Goal: Task Accomplishment & Management: Manage account settings

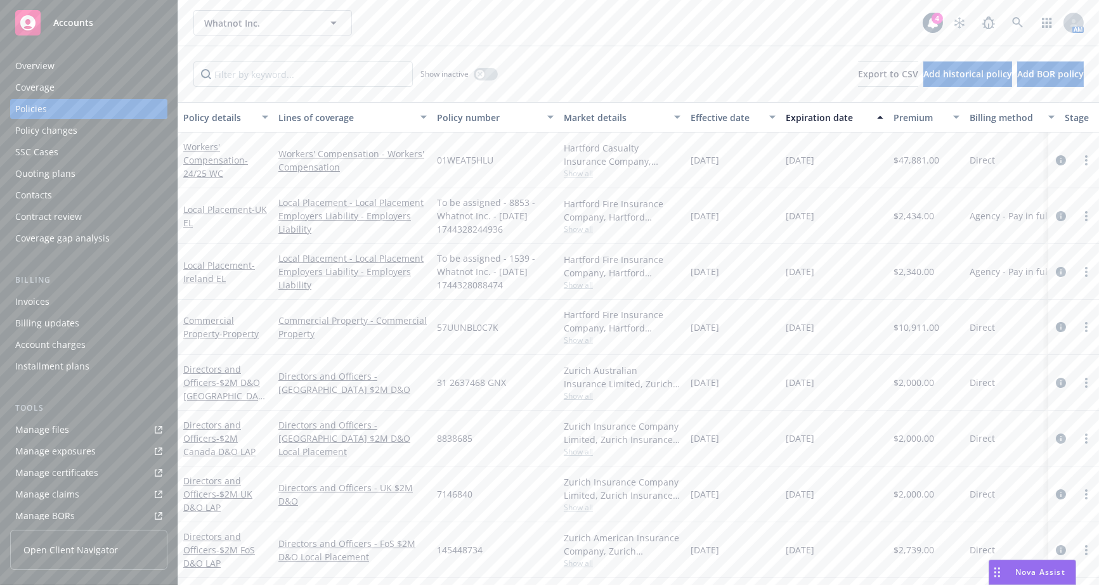
scroll to position [204, 0]
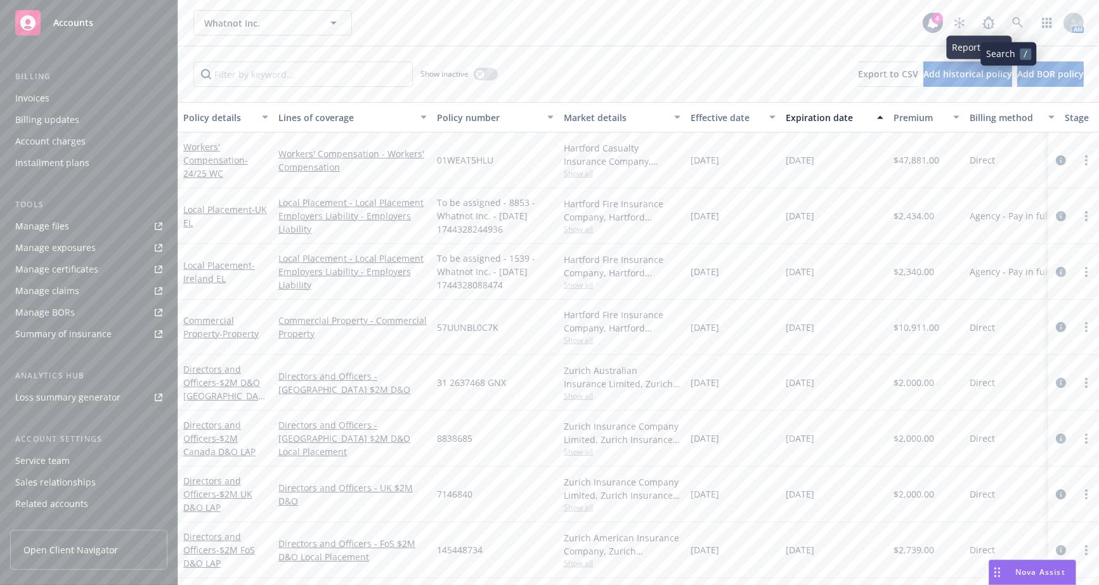
click at [1012, 23] on icon at bounding box center [1017, 22] width 11 height 11
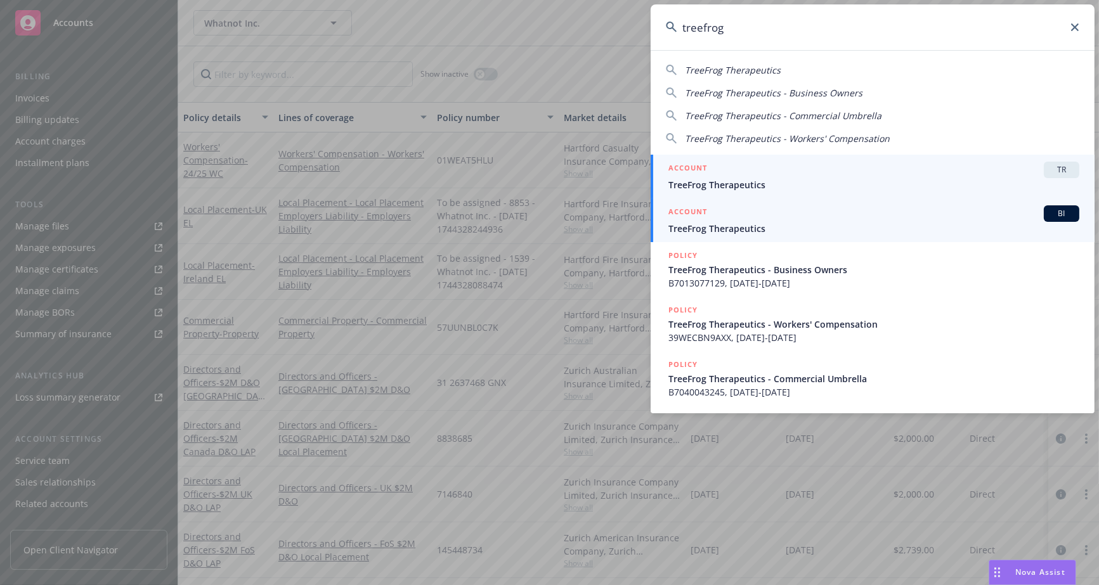
type input "treefrog"
click at [714, 226] on span "TreeFrog Therapeutics" at bounding box center [874, 228] width 411 height 13
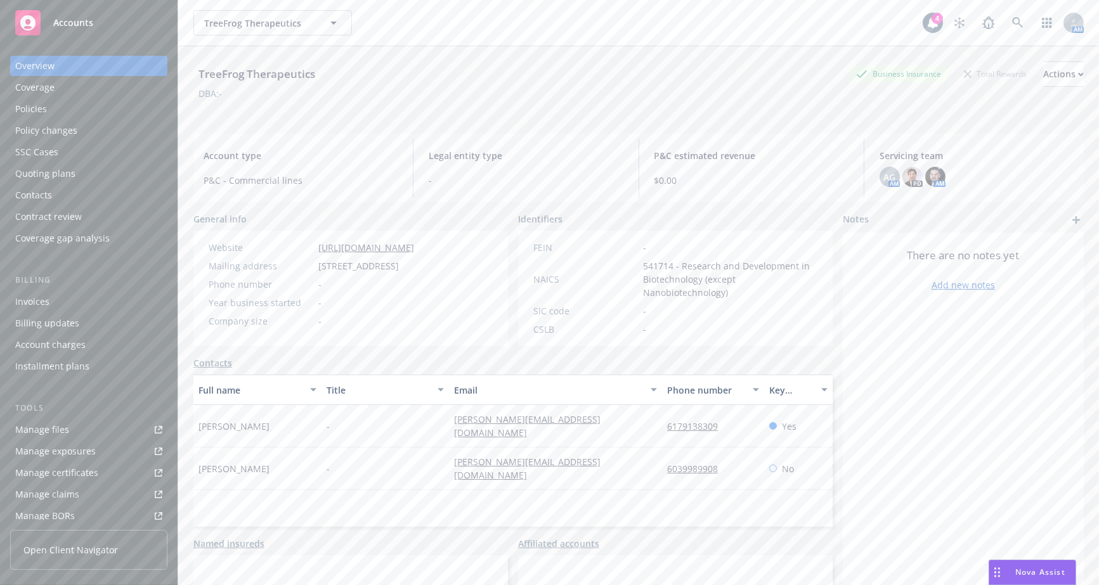
click at [122, 117] on div "Policies" at bounding box center [88, 109] width 147 height 20
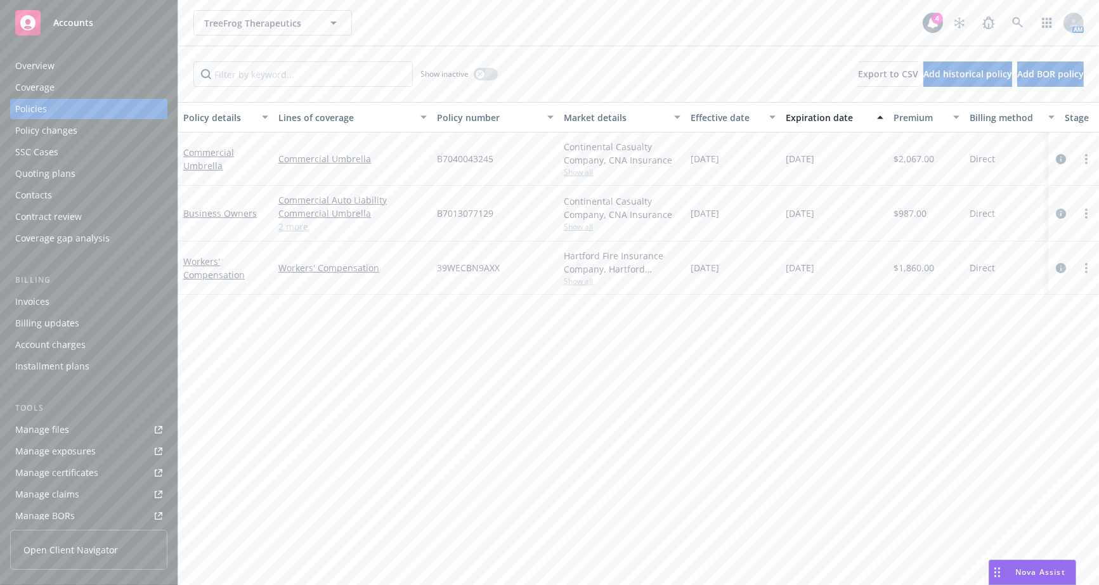
click at [118, 79] on div "Coverage" at bounding box center [88, 87] width 147 height 20
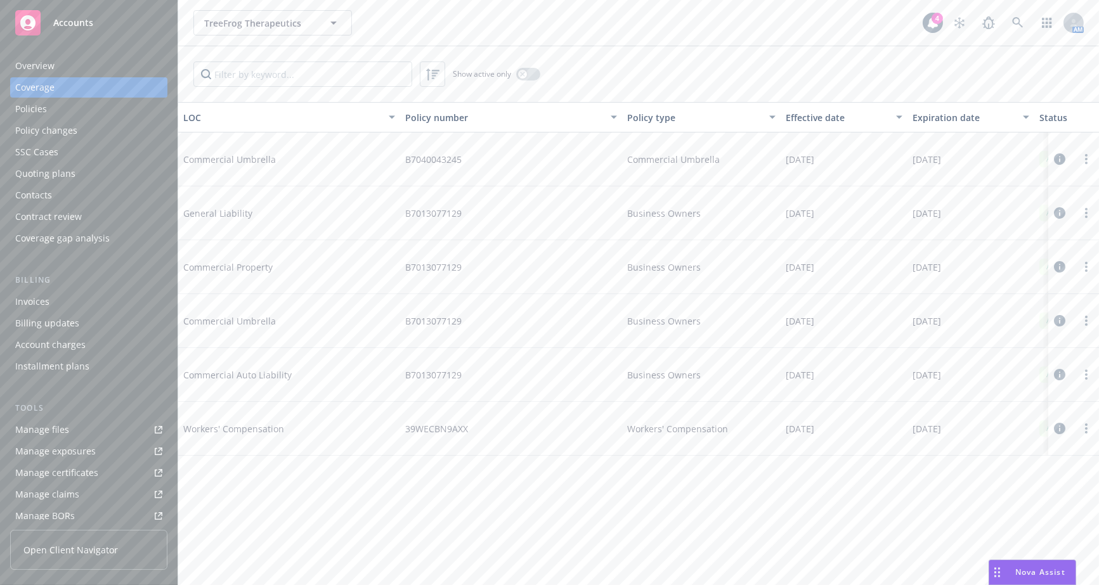
click at [110, 72] on div "Overview" at bounding box center [88, 66] width 147 height 20
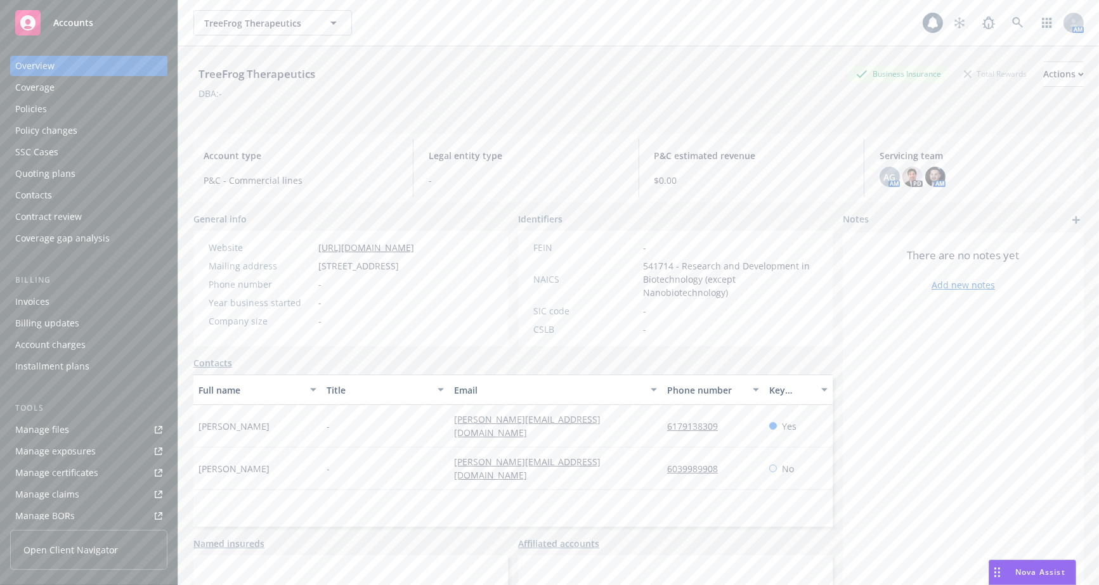
click at [97, 65] on div "Overview" at bounding box center [88, 66] width 147 height 20
drag, startPoint x: 725, startPoint y: 459, endPoint x: 654, endPoint y: 453, distance: 71.3
click at [654, 453] on div "Emily Perry - emily@emperrygroup.com 6039989908 No" at bounding box center [512, 469] width 639 height 42
copy div "6039989908"
click at [1005, 27] on link at bounding box center [1017, 22] width 25 height 25
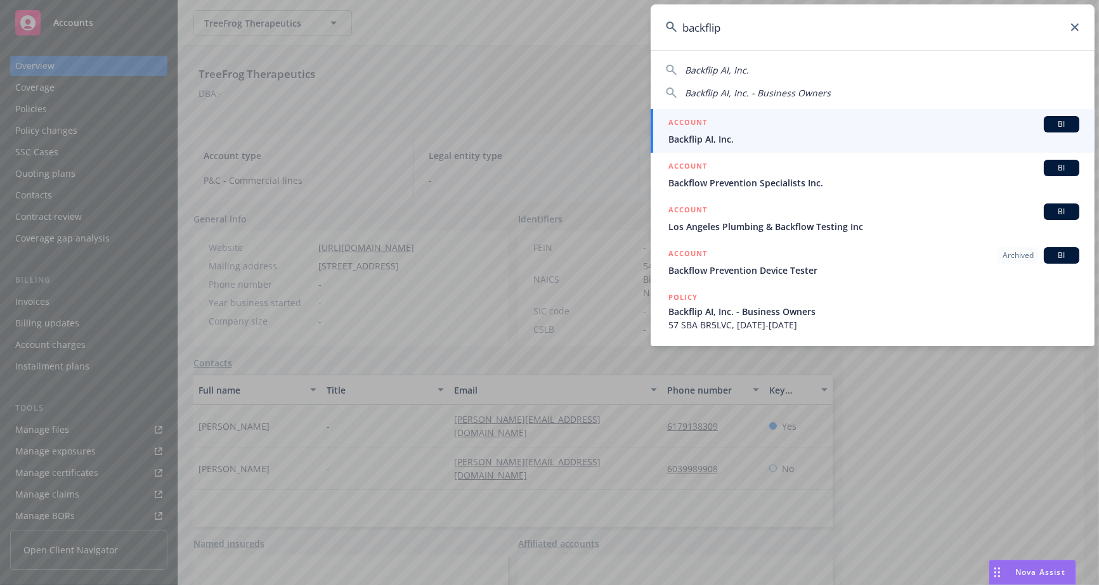
type input "backflip"
click at [814, 141] on span "Backflip AI, Inc." at bounding box center [874, 139] width 411 height 13
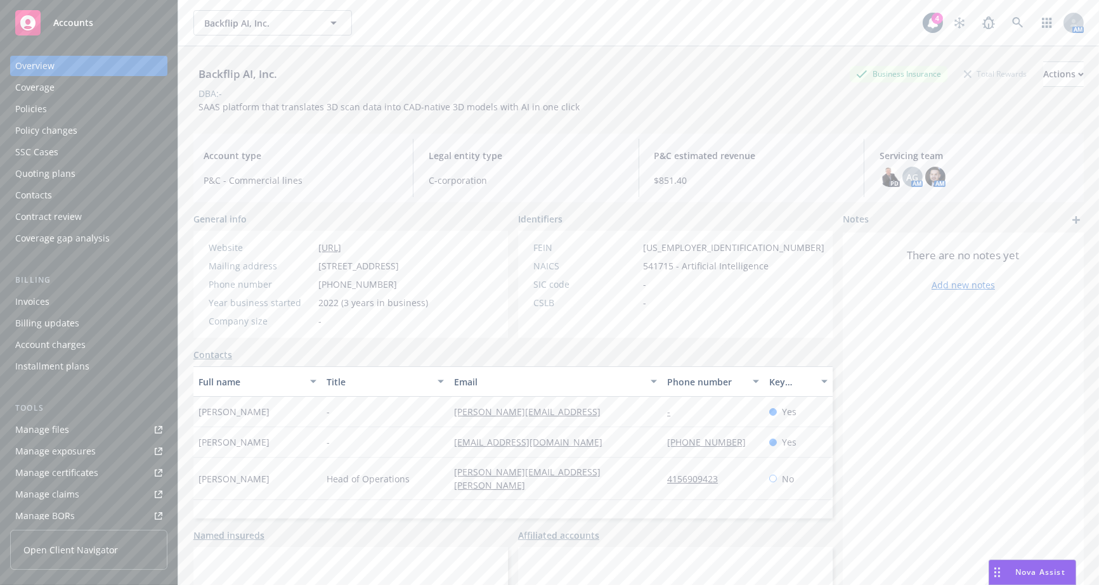
click at [52, 424] on div "Manage files" at bounding box center [42, 430] width 54 height 20
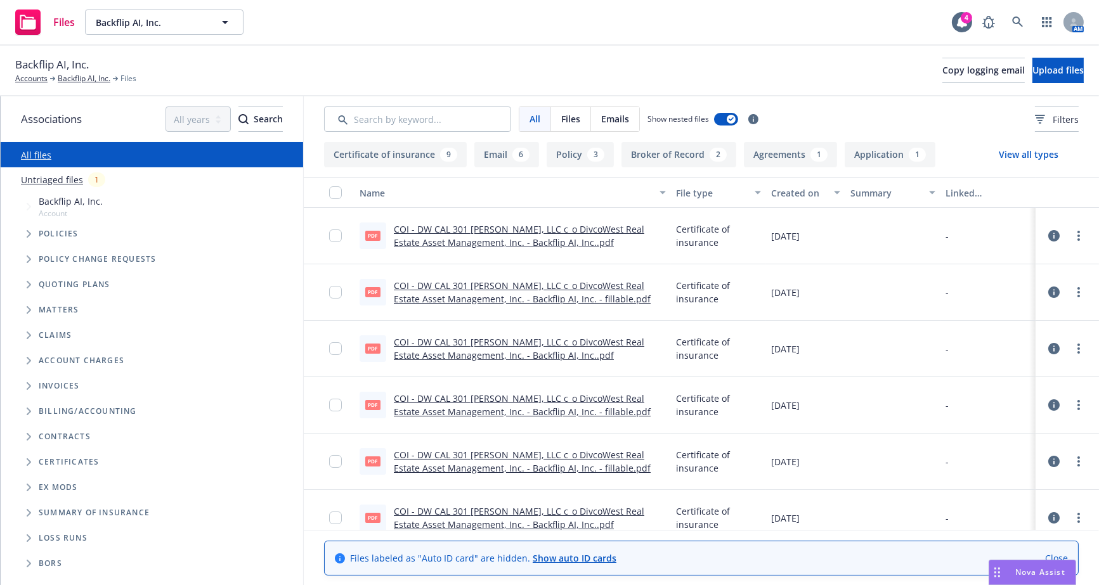
click at [25, 288] on span "Tree Example" at bounding box center [28, 285] width 20 height 20
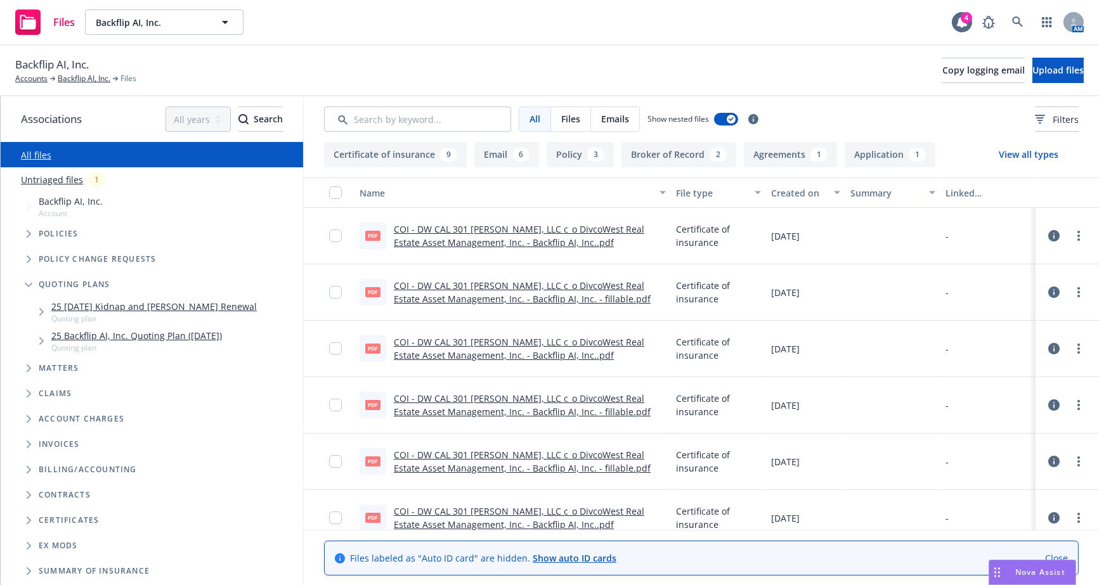
click at [34, 336] on span "Tree Example" at bounding box center [41, 341] width 20 height 20
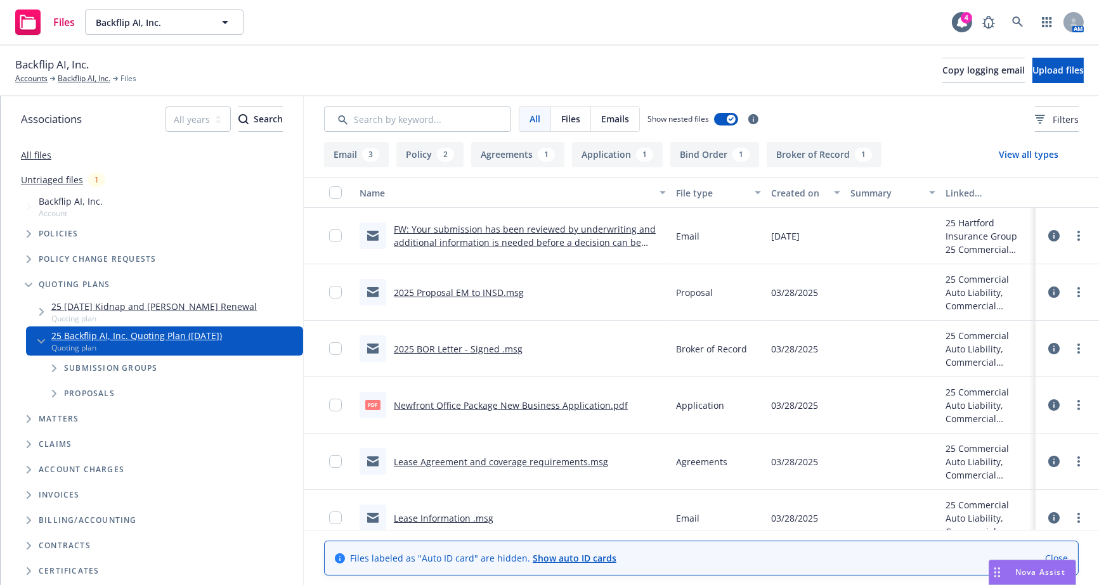
click at [41, 366] on div "Submission groups" at bounding box center [171, 368] width 264 height 25
click at [49, 368] on span "Tree Example" at bounding box center [54, 368] width 20 height 20
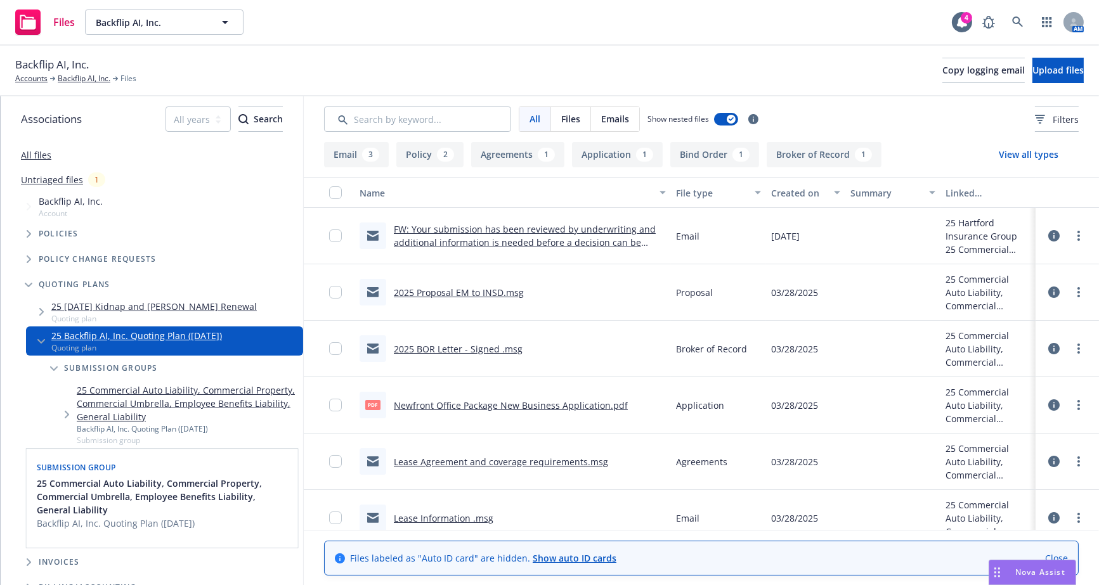
click at [127, 400] on link "25 Commercial Auto Liability, Commercial Property, Commercial Umbrella, Employe…" at bounding box center [187, 404] width 221 height 40
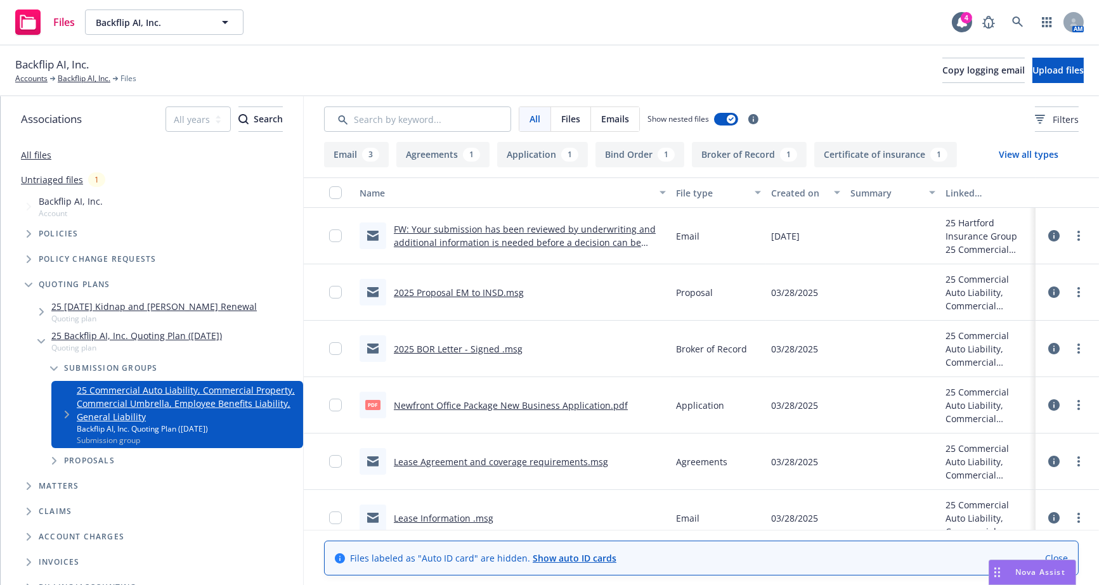
click at [62, 419] on span "Tree Example" at bounding box center [66, 415] width 20 height 20
click at [71, 460] on span "Tree Example" at bounding box center [79, 461] width 20 height 20
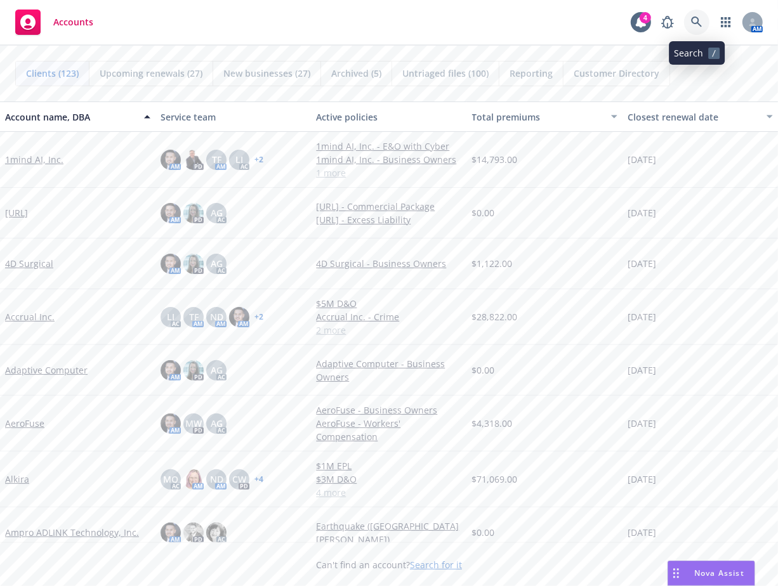
click at [691, 23] on icon at bounding box center [696, 21] width 11 height 11
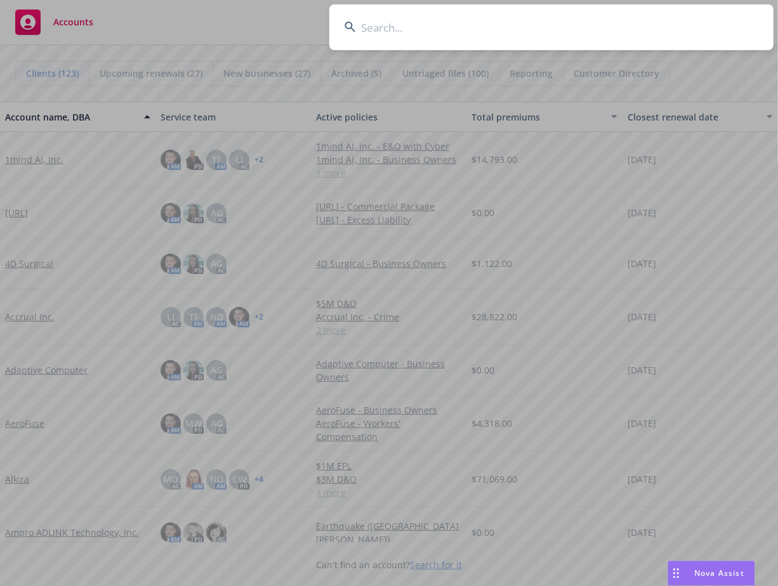
drag, startPoint x: 506, startPoint y: 17, endPoint x: 498, endPoint y: 23, distance: 9.5
click at [507, 18] on input at bounding box center [551, 27] width 444 height 46
type input "m"
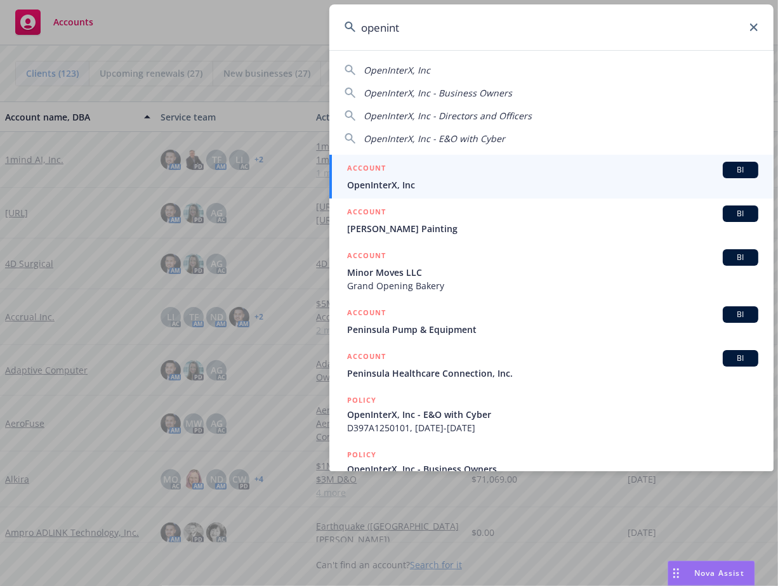
type input "openint"
click at [431, 187] on span "OpenInterX, Inc" at bounding box center [552, 184] width 411 height 13
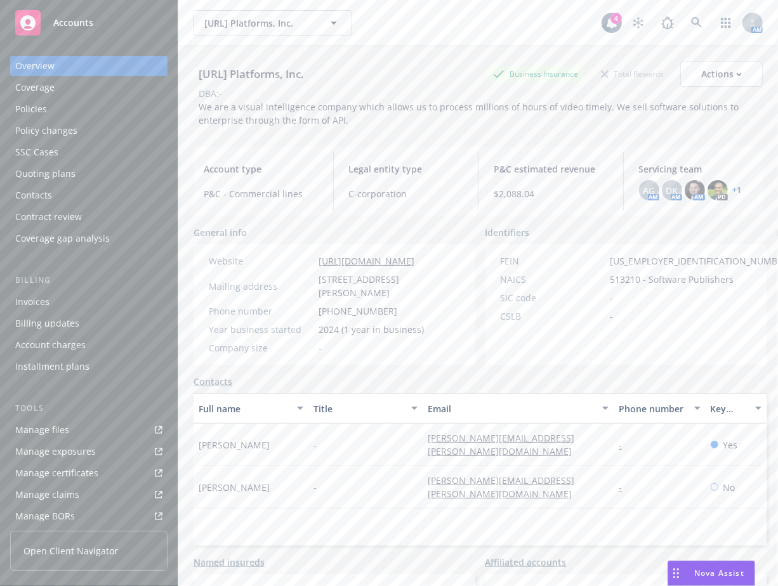
click at [83, 431] on link "Manage files" at bounding box center [88, 430] width 157 height 20
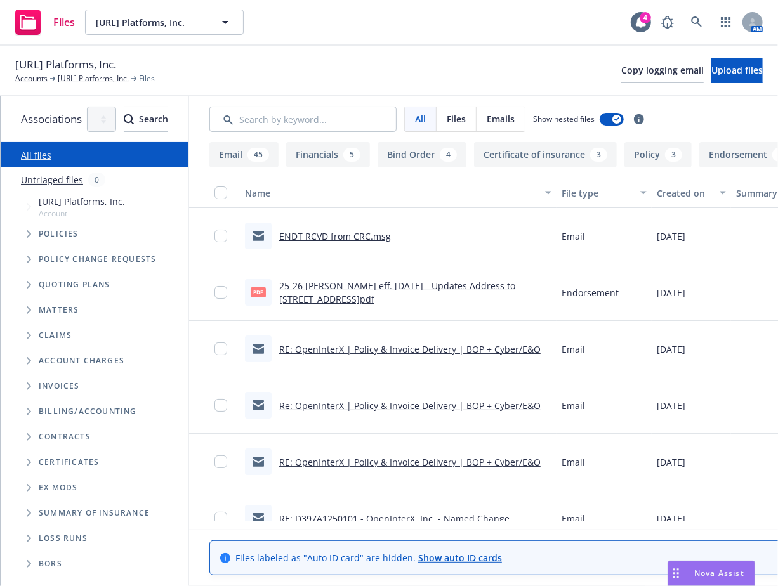
click at [38, 238] on span "Tree Example" at bounding box center [28, 234] width 20 height 20
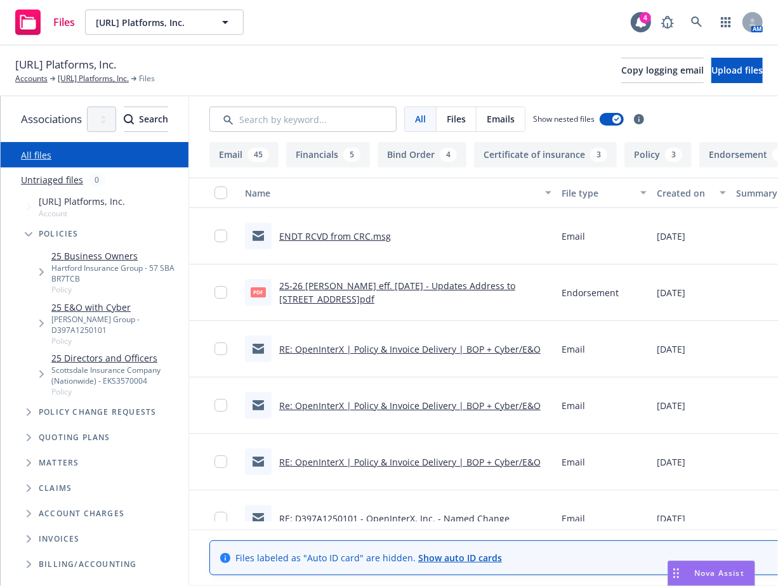
click at [39, 278] on div "25 Business Owners Hartford Insurance Group - 57 SBA BR7TCB Policy" at bounding box center [107, 272] width 162 height 51
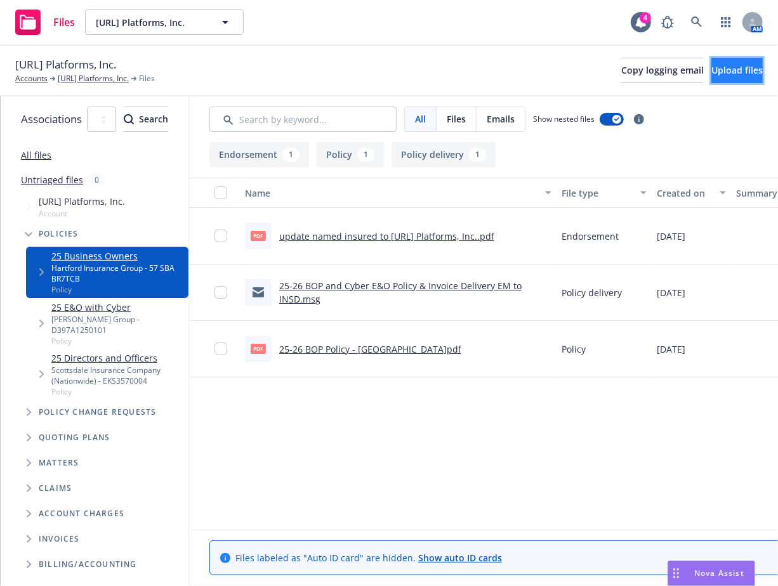
click at [711, 77] on button "Upload files" at bounding box center [736, 70] width 51 height 25
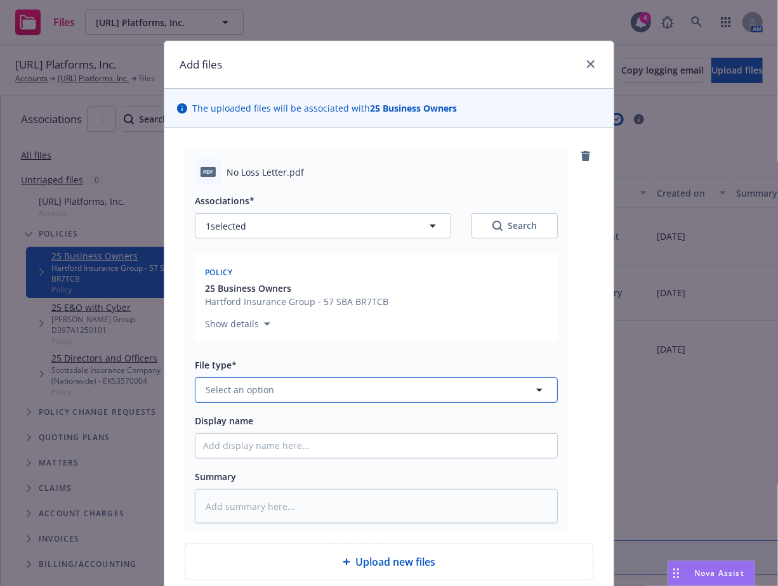
click at [392, 398] on button "Select an option" at bounding box center [376, 389] width 363 height 25
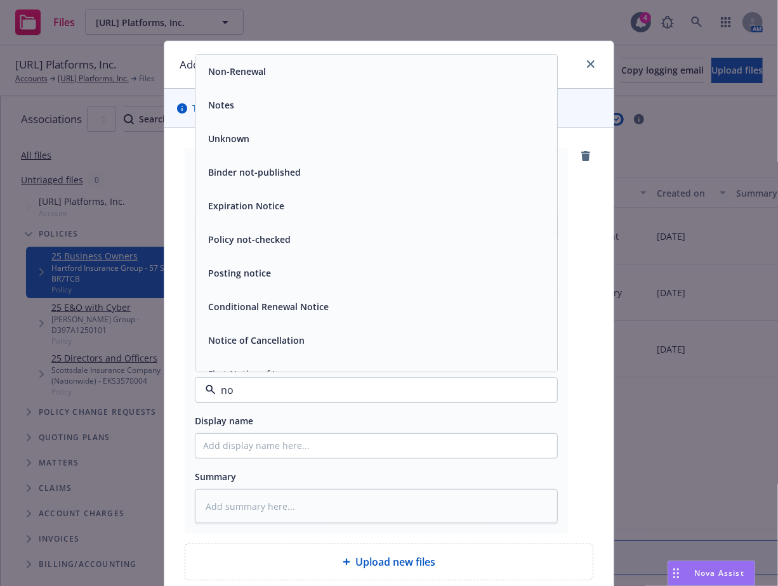
type input "no l"
type textarea "x"
type input "loss"
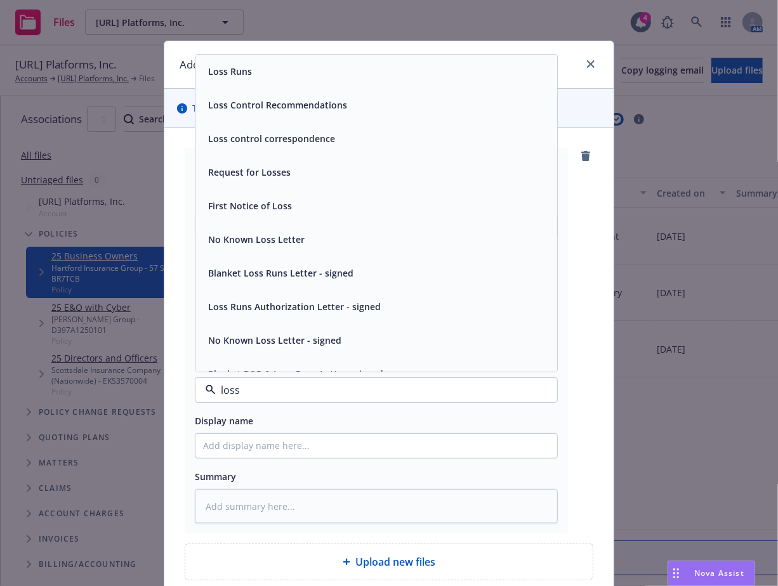
click at [400, 231] on div "No Known Loss Letter" at bounding box center [376, 239] width 346 height 18
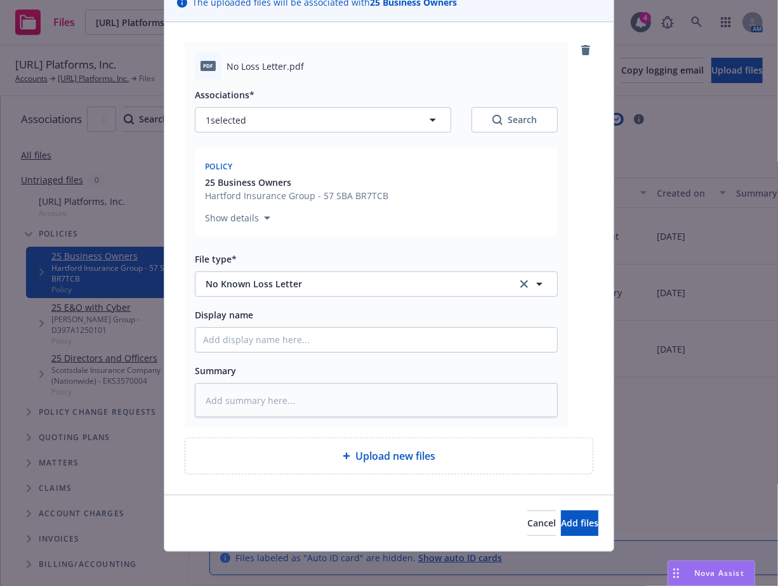
scroll to position [110, 0]
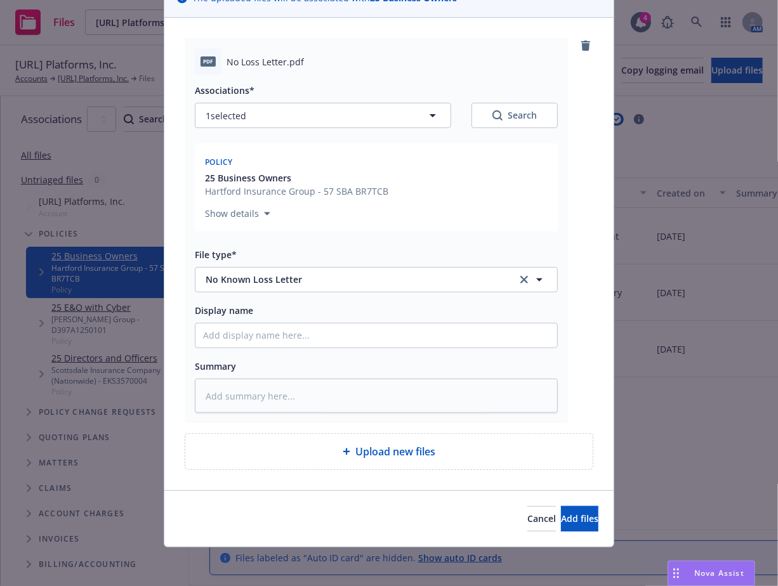
click at [554, 530] on div "Cancel Add files" at bounding box center [388, 518] width 449 height 56
click at [569, 523] on span "Add files" at bounding box center [579, 518] width 37 height 12
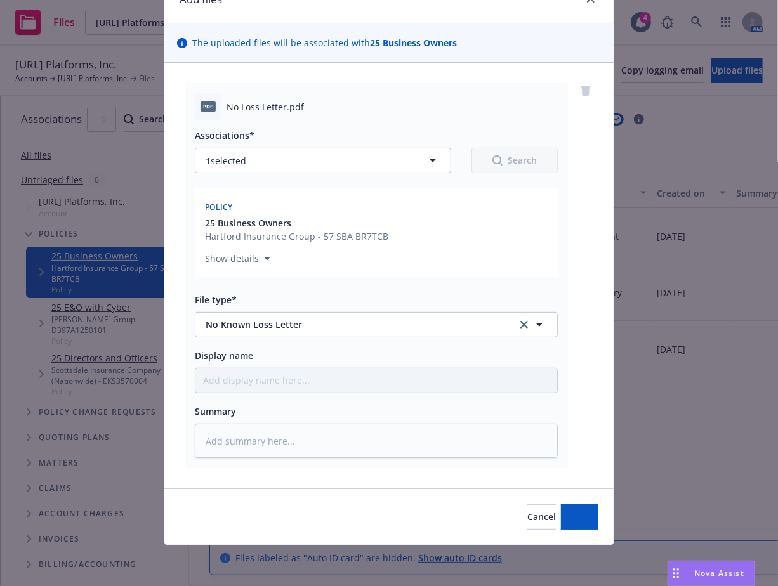
scroll to position [64, 0]
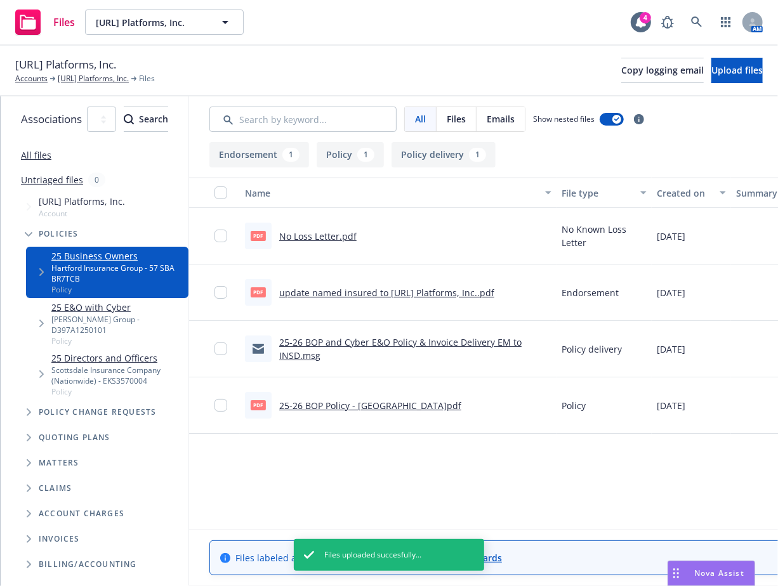
click at [488, 76] on div "Memories.ai Platforms, Inc. Accounts Memories.ai Platforms, Inc. Files Copy log…" at bounding box center [388, 70] width 747 height 28
click at [741, 72] on span "Upload files" at bounding box center [736, 70] width 51 height 12
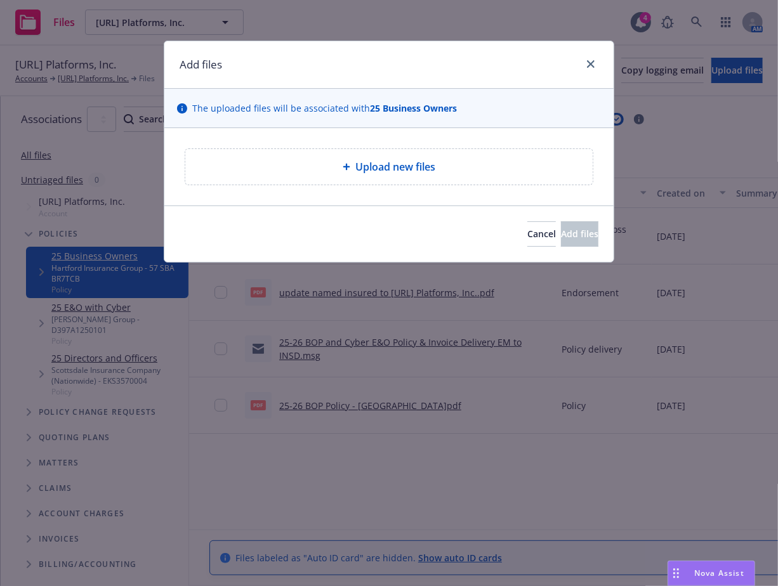
type textarea "x"
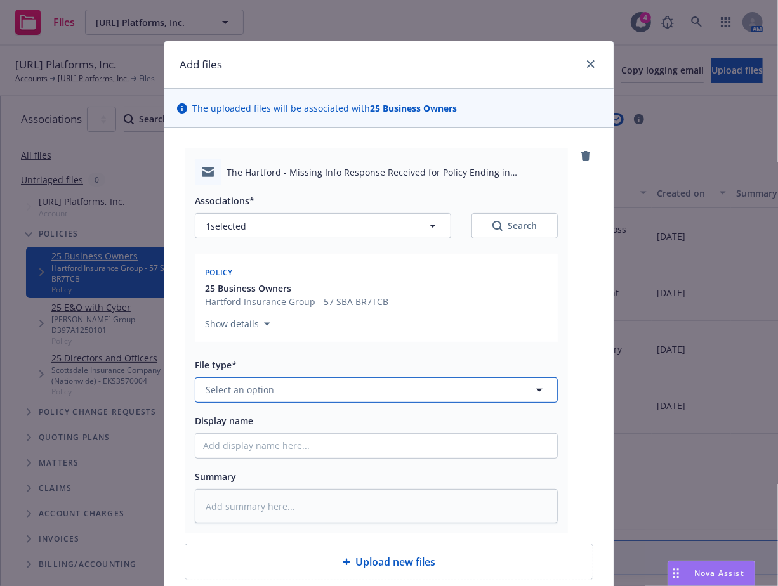
click at [351, 380] on button "Select an option" at bounding box center [376, 389] width 363 height 25
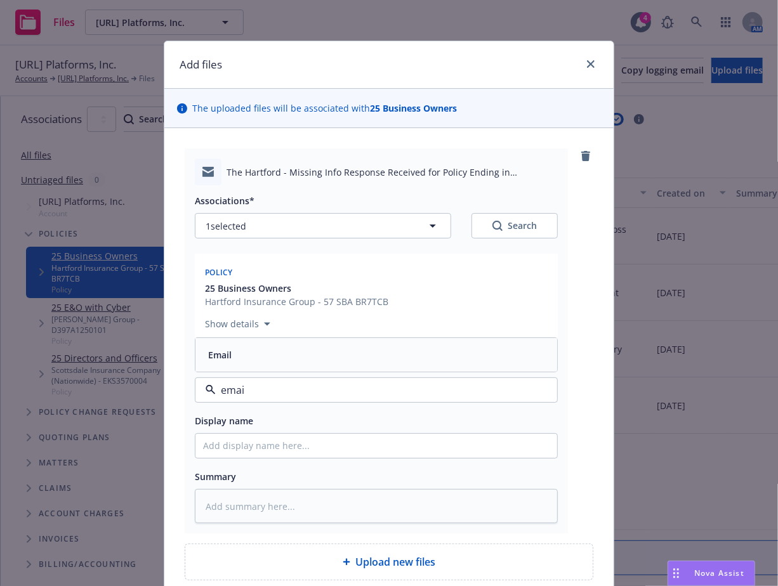
type input "email"
click at [358, 352] on div "Email" at bounding box center [376, 355] width 346 height 18
click at [358, 438] on input "Display name" at bounding box center [376, 446] width 362 height 24
type textarea "x"
type input "r"
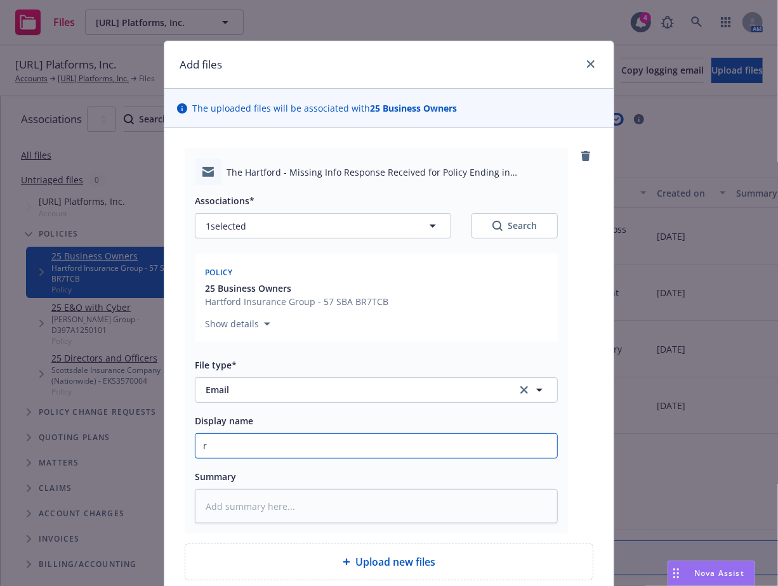
type textarea "x"
type input "re"
type textarea "x"
type input "resp"
type textarea "x"
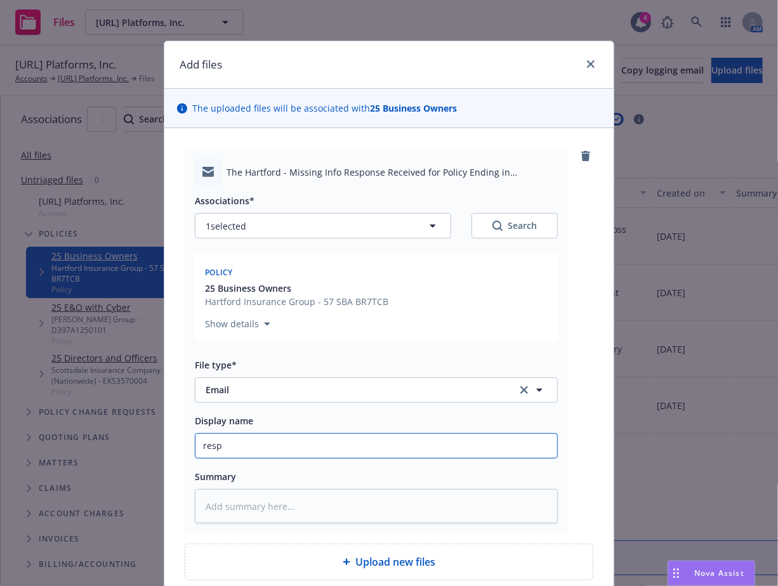
type input "respo"
type textarea "x"
type input "respon"
type textarea "x"
type input "respons"
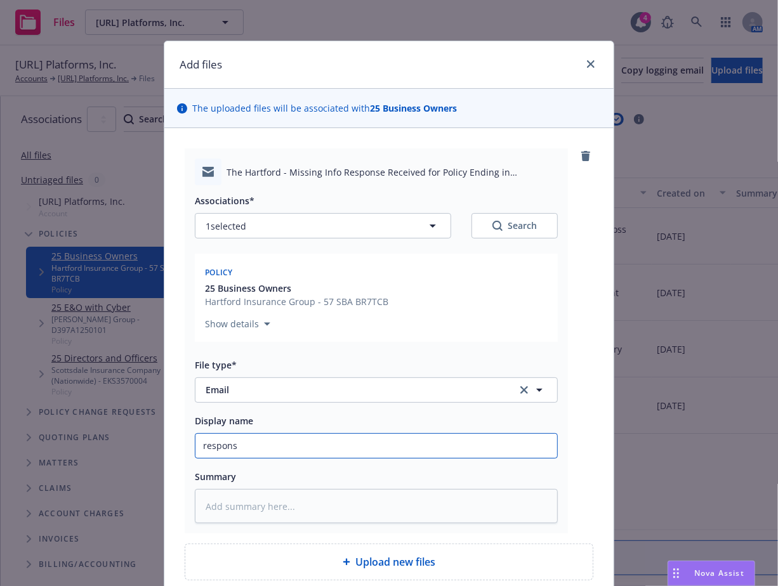
type textarea "x"
type input "response"
type textarea "x"
type input "response t"
type textarea "x"
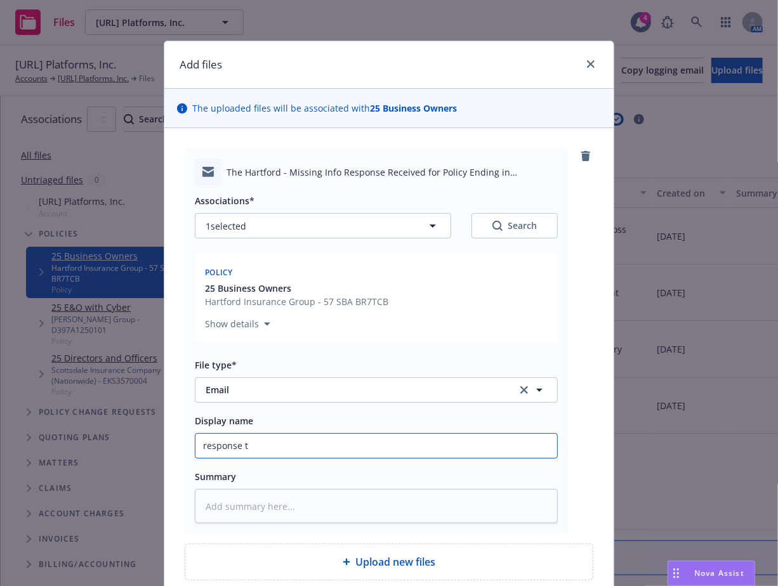
type input "response to"
type textarea "x"
type input "response to"
type textarea "x"
type input "response to h"
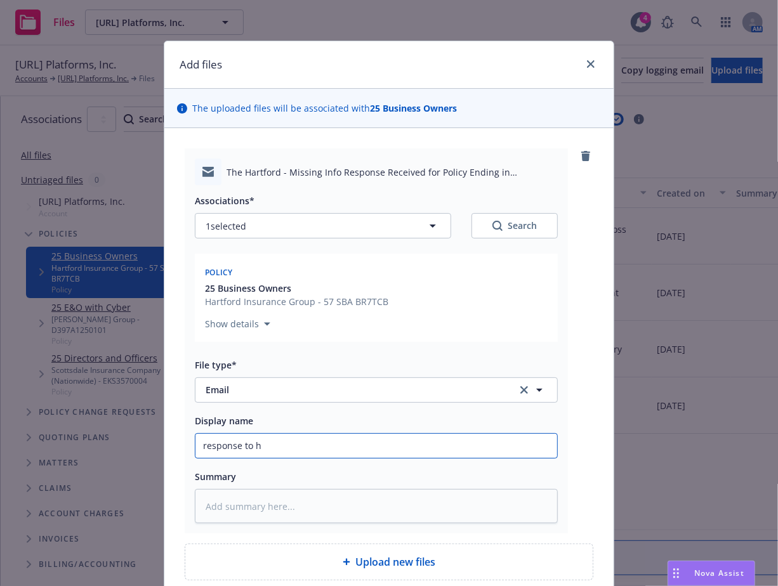
type textarea "x"
type input "response to ha"
type textarea "x"
type input "response to har"
type textarea "x"
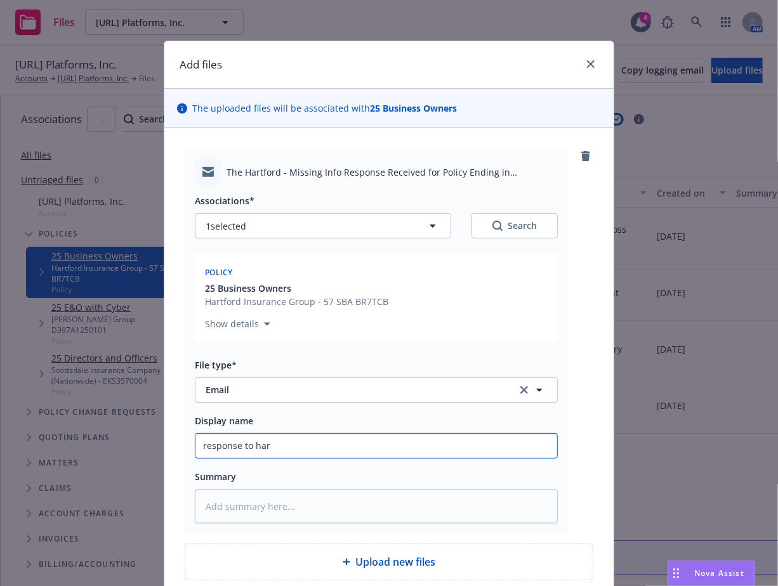
type input "response to hart"
type textarea "x"
type input "response to hartfo"
type textarea "x"
type input "response to hartfor"
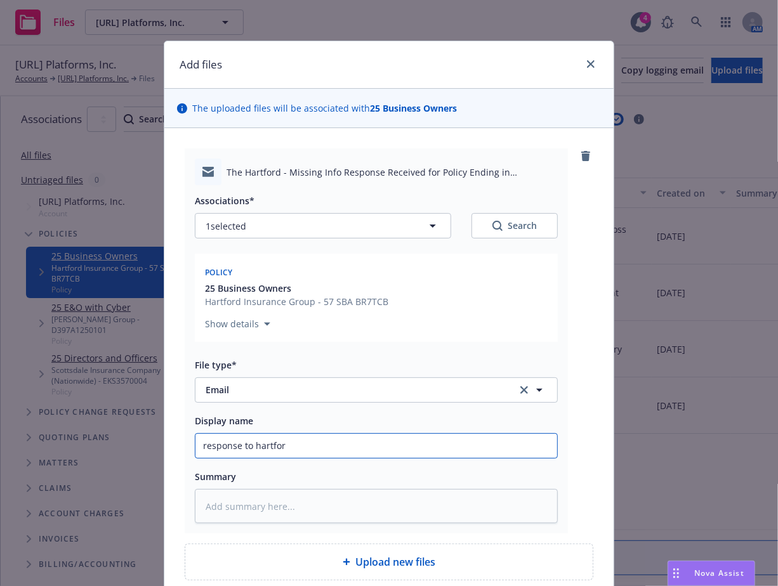
type textarea "x"
type input "response to hartford"
type textarea "x"
type input "response to hartford o"
type textarea "x"
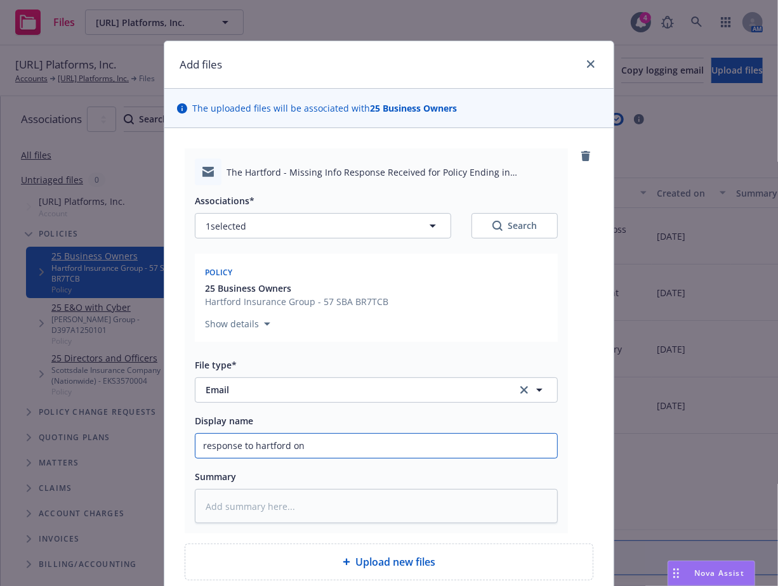
type input "response to hartford on"
type textarea "x"
type input "response to hartford on n"
type textarea "x"
type input "response to hartford on na"
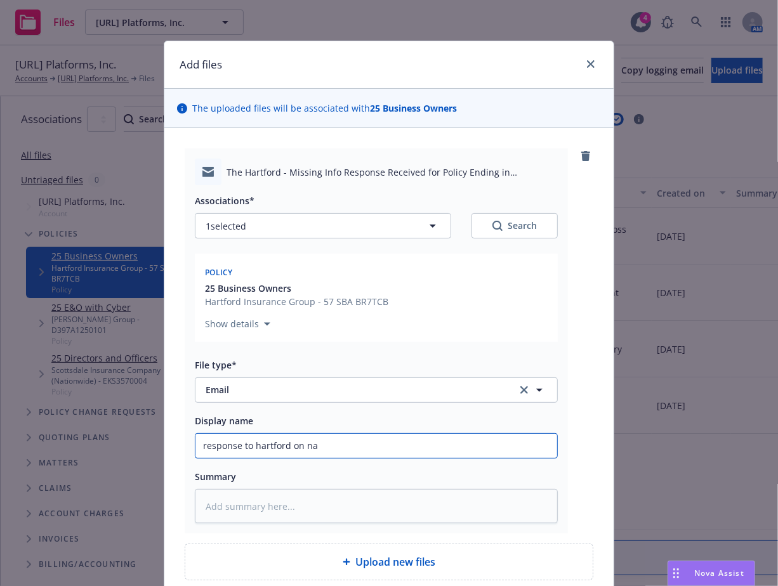
type textarea "x"
type input "response to hartford on nam"
type textarea "x"
type input "response to hartford on name"
type textarea "x"
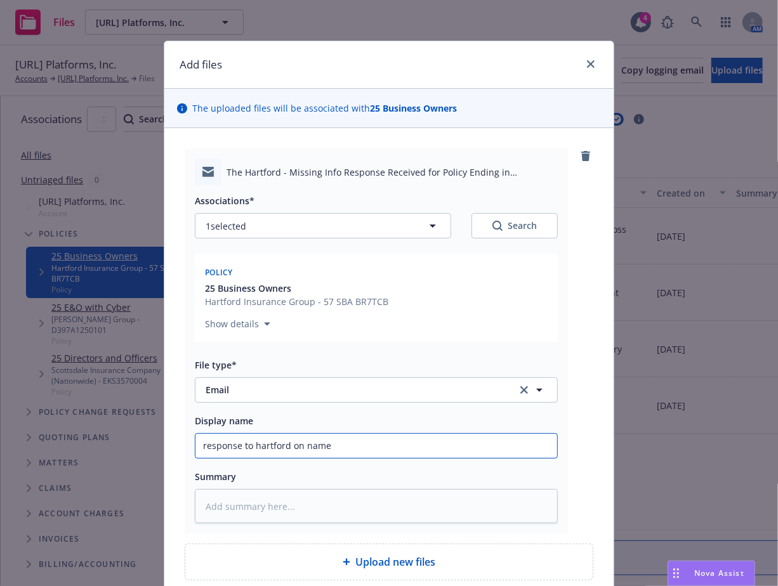
type input "response to hartford on name"
type textarea "x"
type input "response to hartford on name c"
type textarea "x"
type input "response to hartford on name ch"
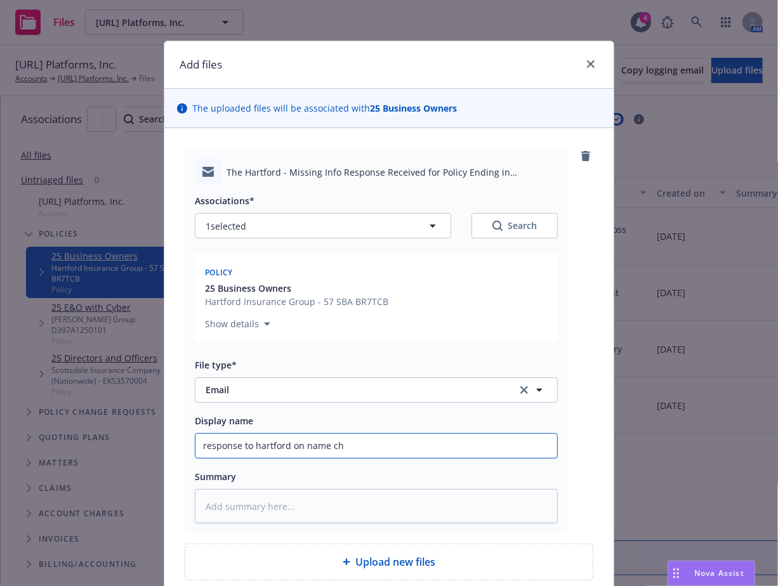
type textarea "x"
type input "response to hartford on name cha"
type textarea "x"
type input "response to hartford on name chan"
type textarea "x"
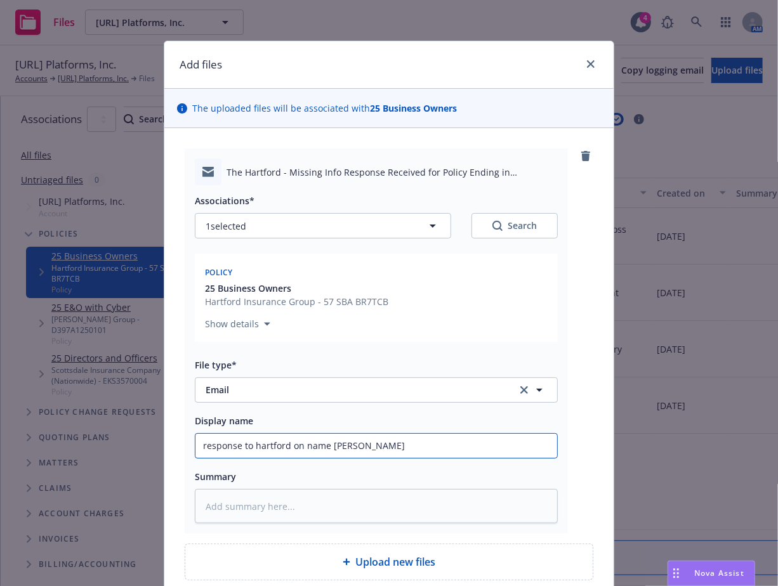
type input "response to hartford on name chang"
type textarea "x"
type input "response to hartford on name change"
type textarea "x"
type input "response to hartford on name change"
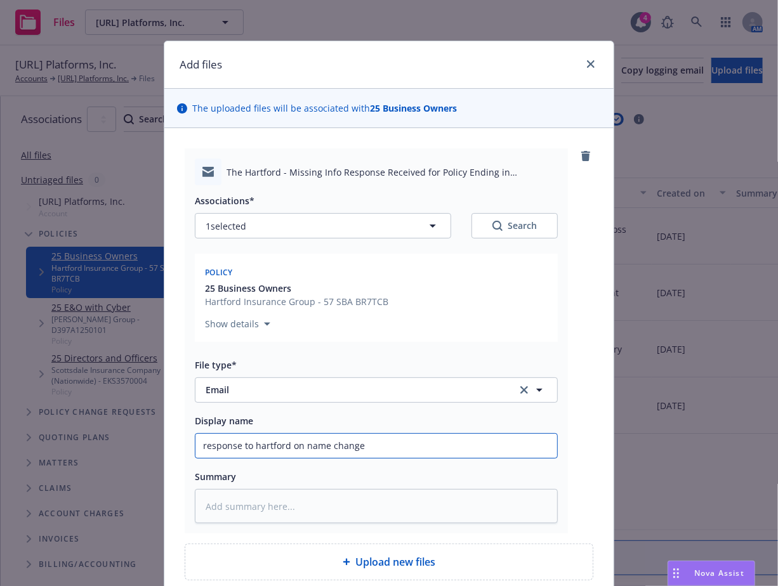
type textarea "x"
type input "response to hartford on name change m"
type textarea "x"
type input "response to hartford on name change mi"
type textarea "x"
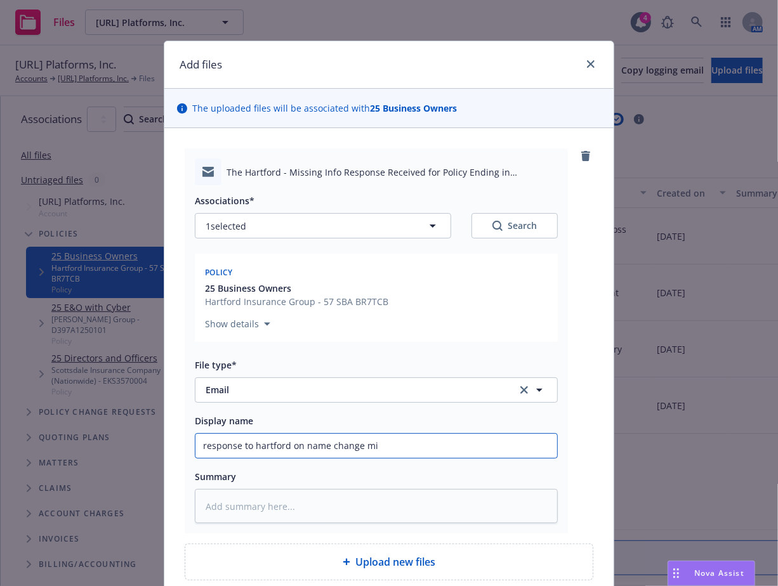
type input "response to hartford on name change mis"
type textarea "x"
type input "response to hartford on name change miss"
type textarea "x"
type input "response to hartford on name change missi"
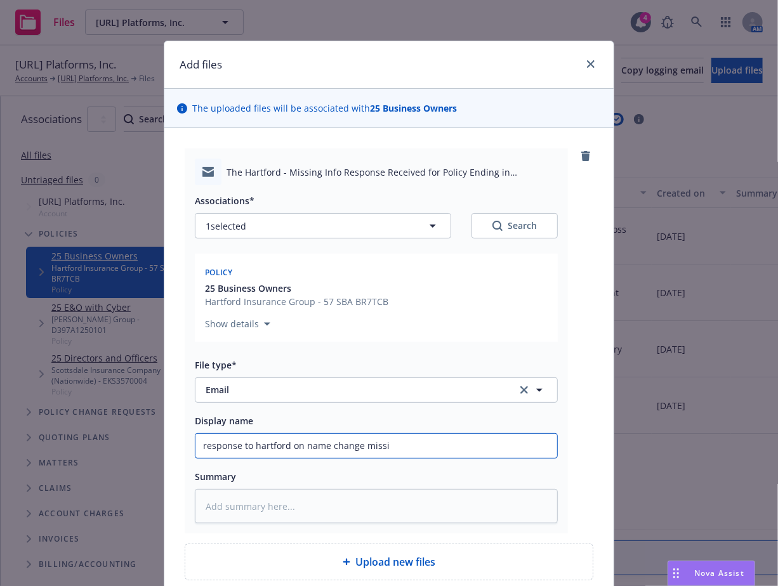
type textarea "x"
type input "response to hartford on name change missing"
type textarea "x"
type input "response to hartford on name change missing"
type textarea "x"
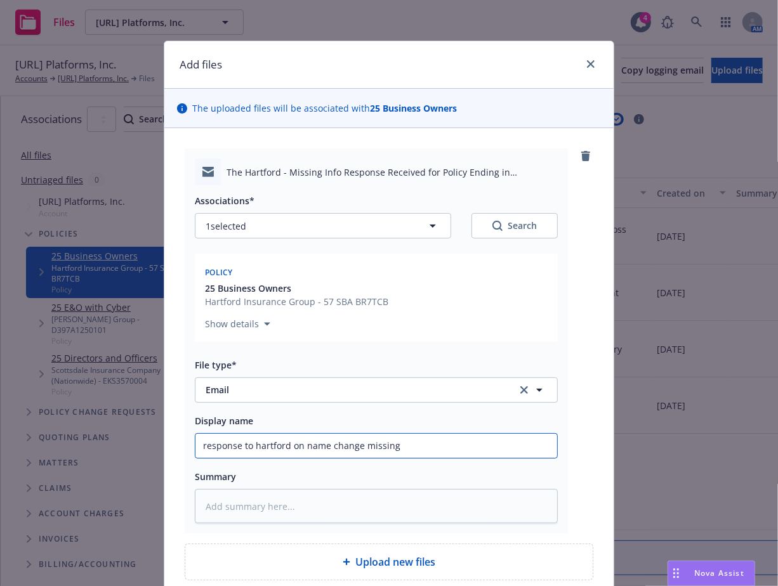
type input "response to hartford on name change missing i"
type textarea "x"
type input "response to hartford on name change missing in"
type textarea "x"
type input "response to hartford on name change missing inf"
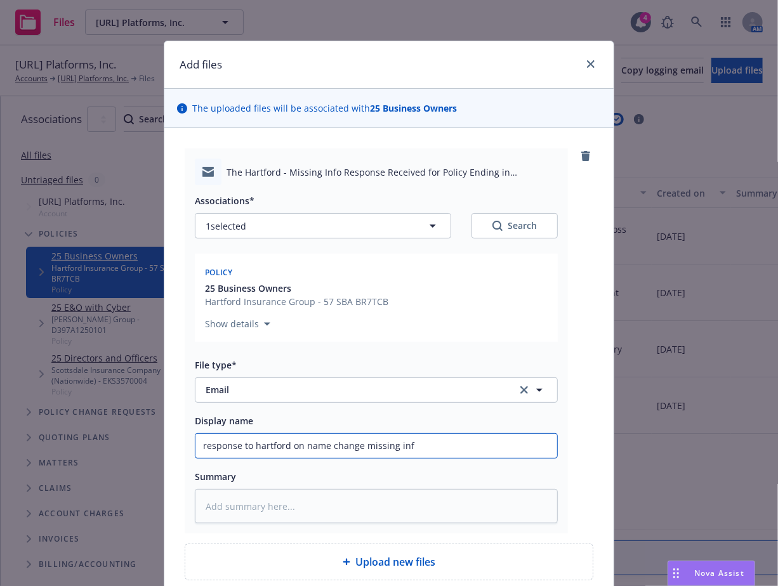
type textarea "x"
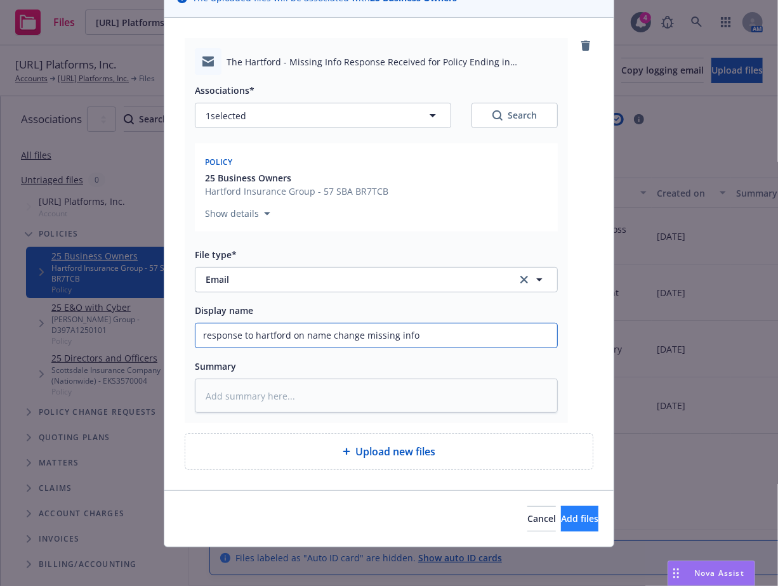
type input "response to hartford on name change missing info"
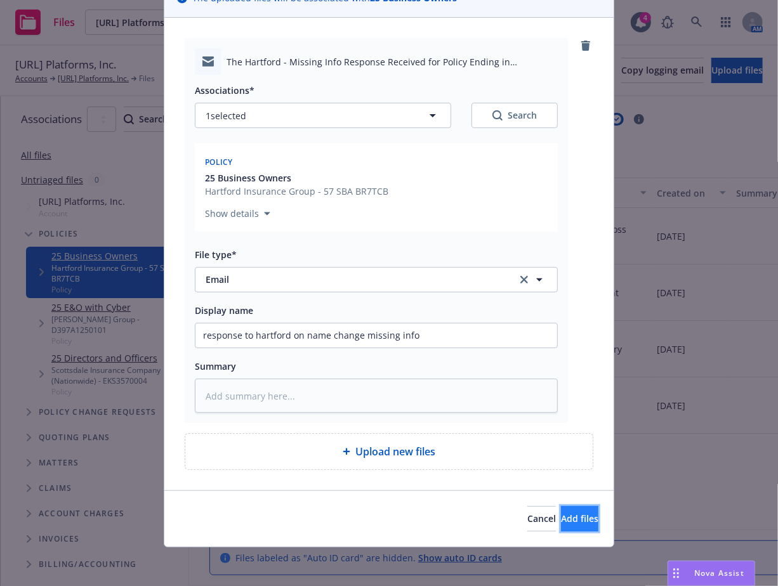
click at [561, 517] on span "Add files" at bounding box center [579, 518] width 37 height 12
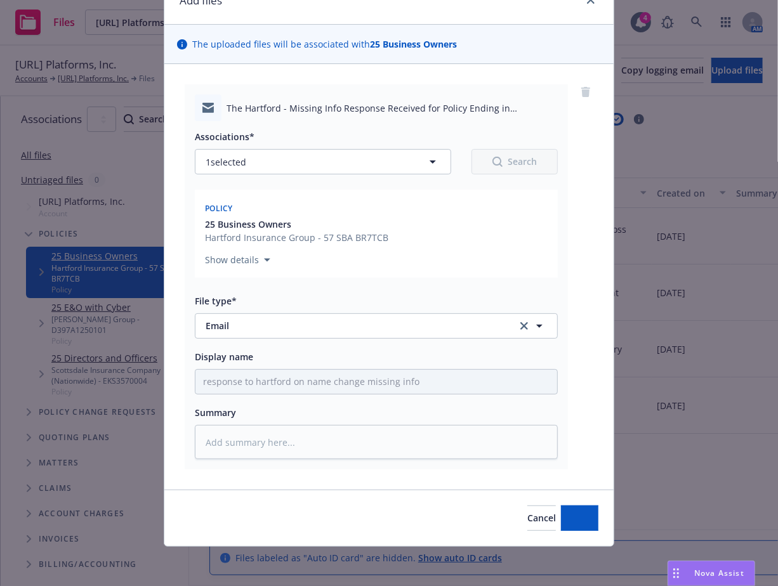
type textarea "x"
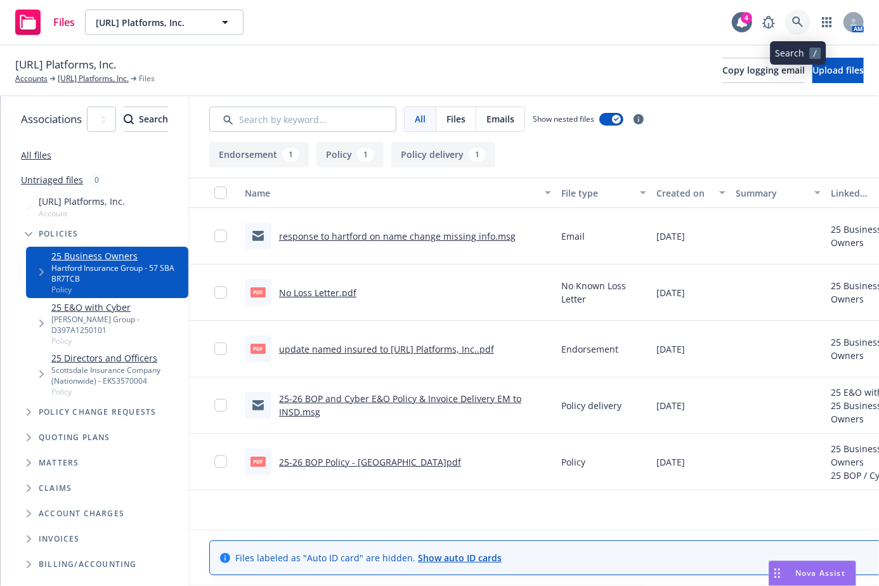
click at [777, 28] on link at bounding box center [797, 22] width 25 height 25
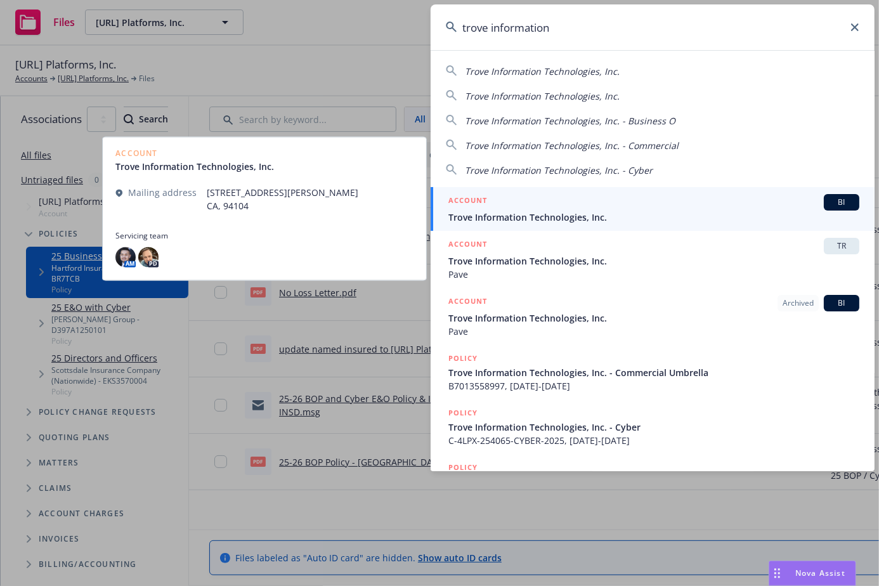
type input "trove information"
click at [562, 200] on div "ACCOUNT BI" at bounding box center [653, 202] width 411 height 16
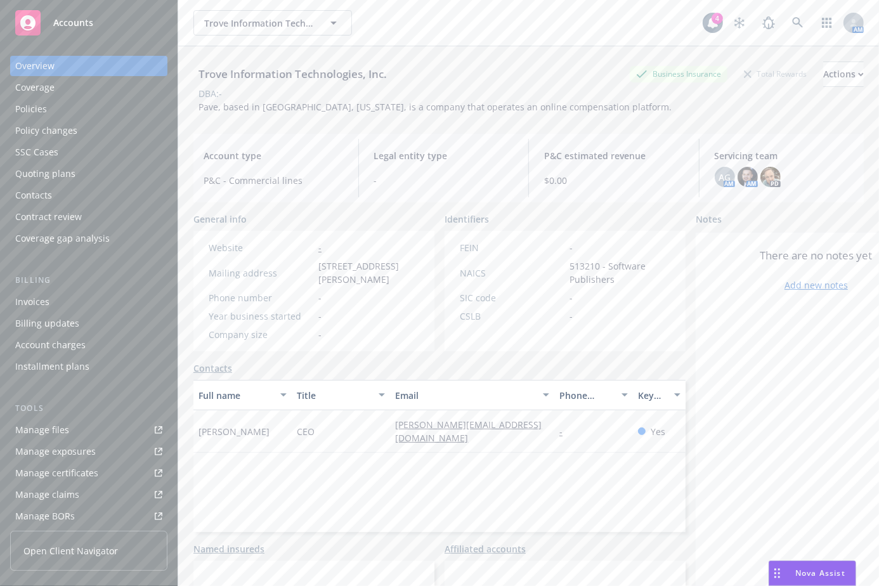
click at [41, 112] on div "Policies" at bounding box center [31, 109] width 32 height 20
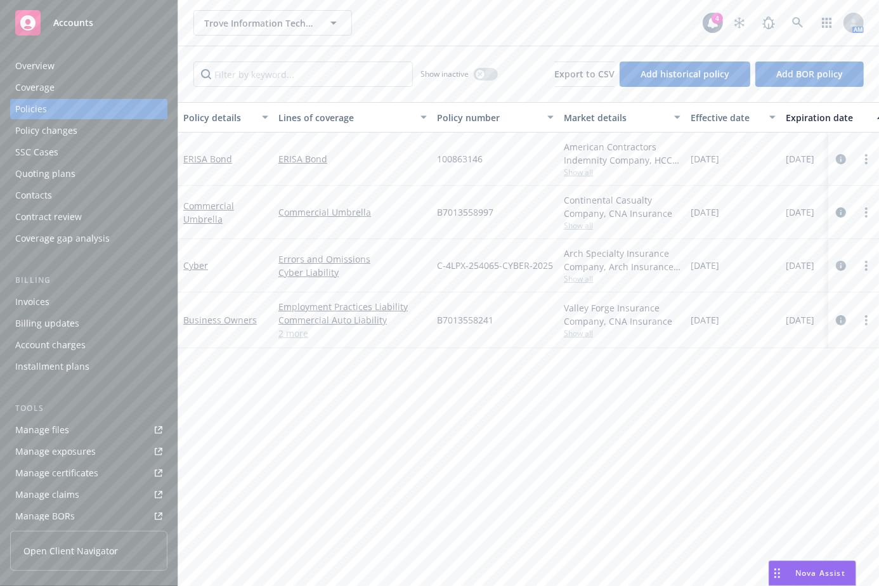
click at [60, 436] on div "Manage files" at bounding box center [42, 430] width 54 height 20
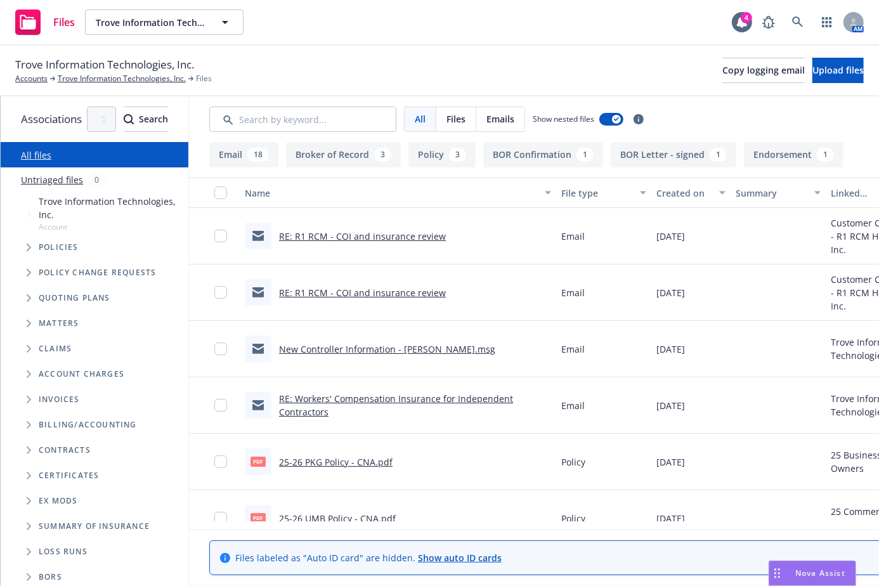
click at [360, 460] on link "25-26 PKG Policy - CNA.pdf" at bounding box center [336, 462] width 114 height 12
click at [29, 244] on icon "Tree Example" at bounding box center [29, 248] width 4 height 8
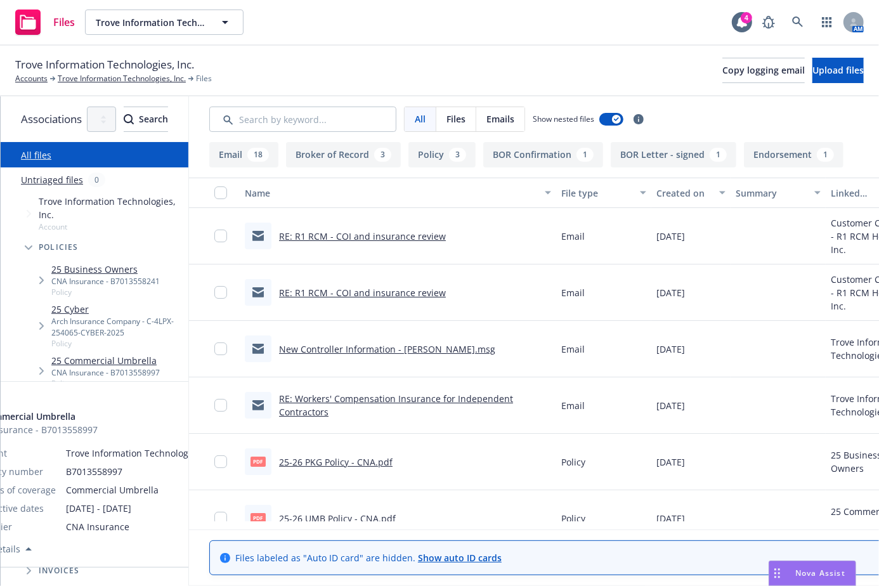
click at [128, 354] on link "25 Commercial Umbrella" at bounding box center [105, 360] width 108 height 13
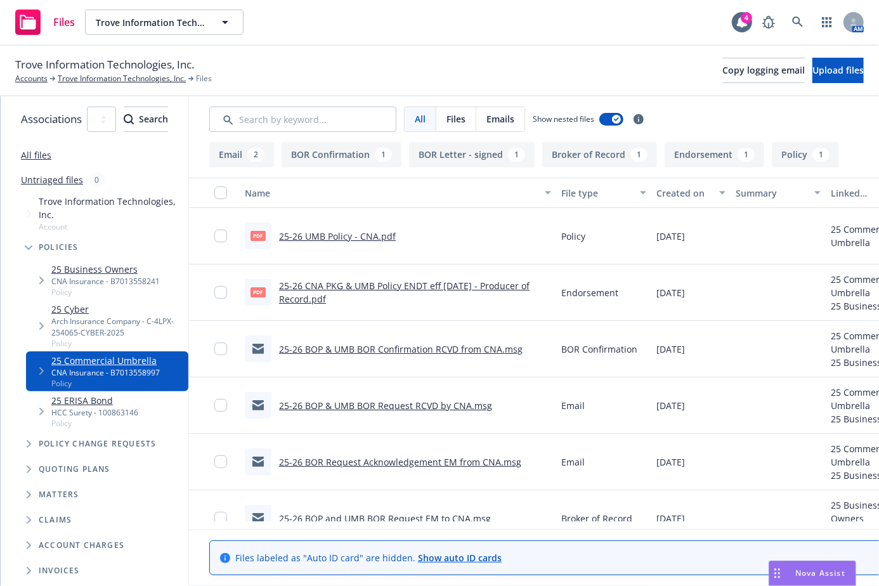
click at [396, 235] on link "25-26 UMB Policy - CNA.pdf" at bounding box center [337, 236] width 117 height 12
click at [109, 263] on link "25 Business Owners" at bounding box center [105, 269] width 108 height 13
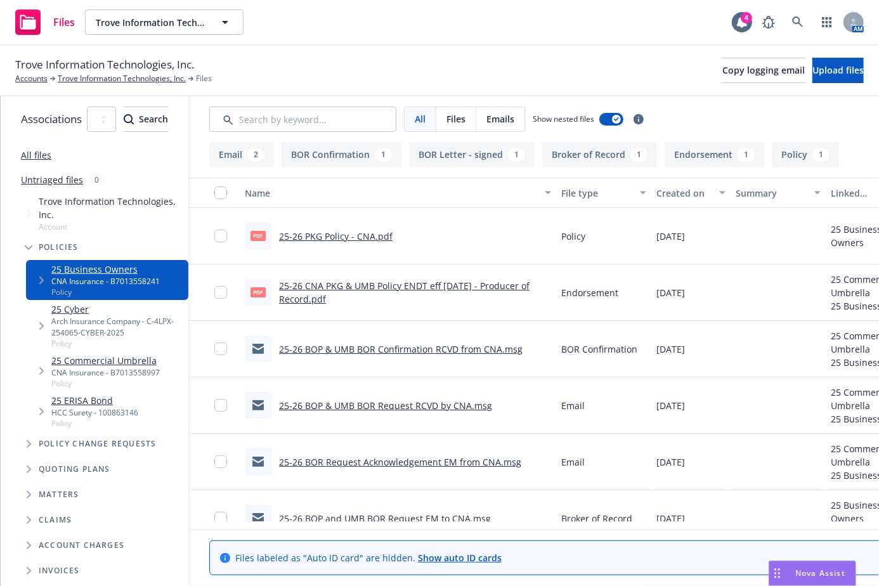
click at [393, 238] on link "25-26 PKG Policy - CNA.pdf" at bounding box center [336, 236] width 114 height 12
click at [93, 316] on div "Arch Insurance Company - C-4LPX-254065-CYBER-2025" at bounding box center [117, 327] width 132 height 22
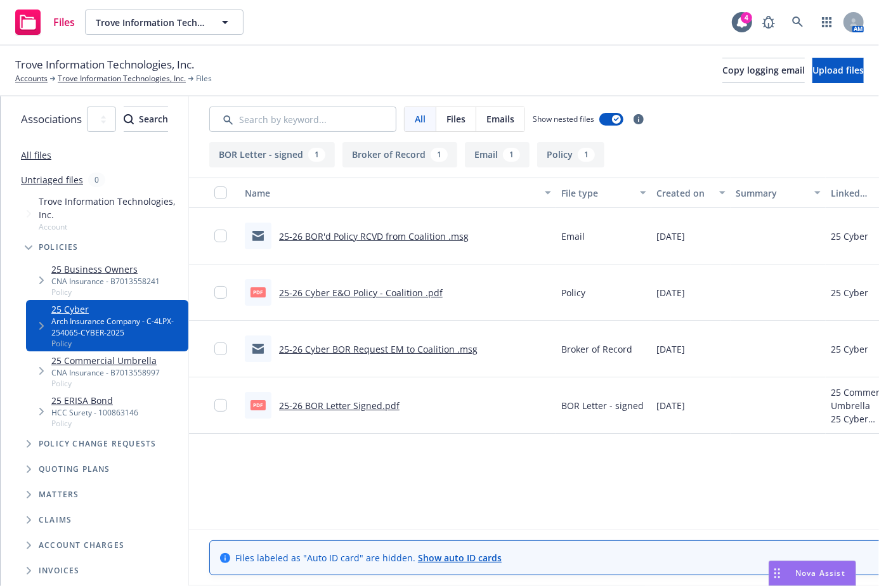
click at [441, 290] on link "25-26 Cyber E&O Policy - Coalition .pdf" at bounding box center [361, 293] width 164 height 12
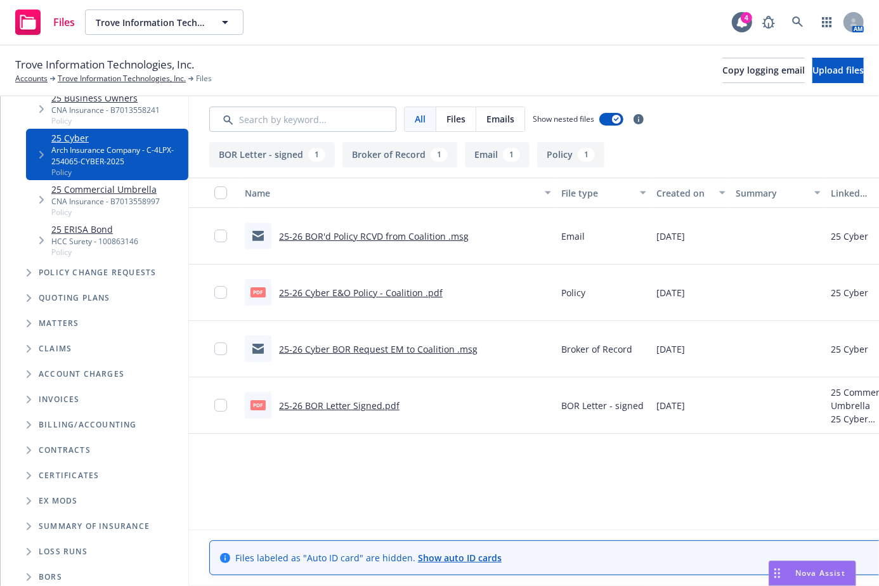
click at [23, 440] on span "Folder Tree Example" at bounding box center [28, 450] width 20 height 20
click at [32, 488] on span "Folder Tree Example" at bounding box center [39, 498] width 20 height 20
click at [59, 511] on div "Create new folder" at bounding box center [94, 520] width 91 height 18
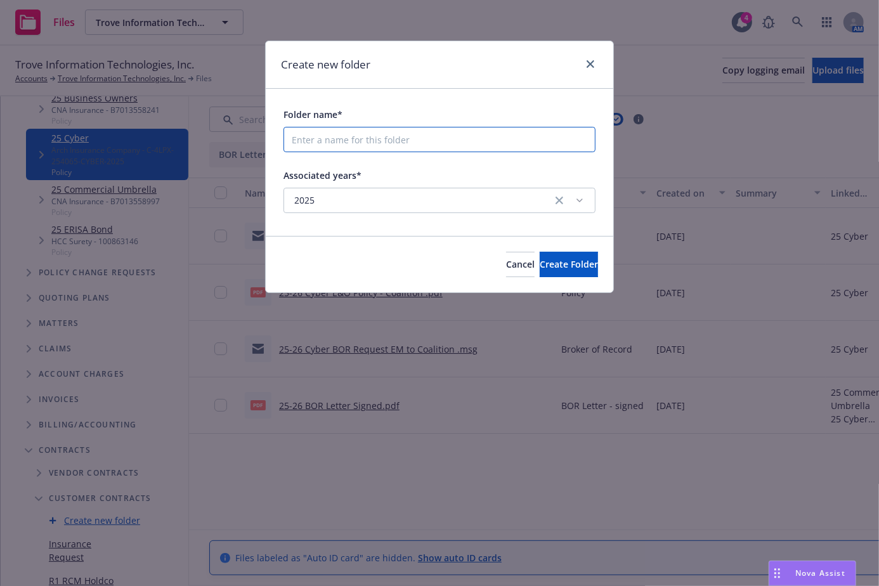
click at [353, 139] on input "Folder name*" at bounding box center [440, 139] width 312 height 25
type input "DI"
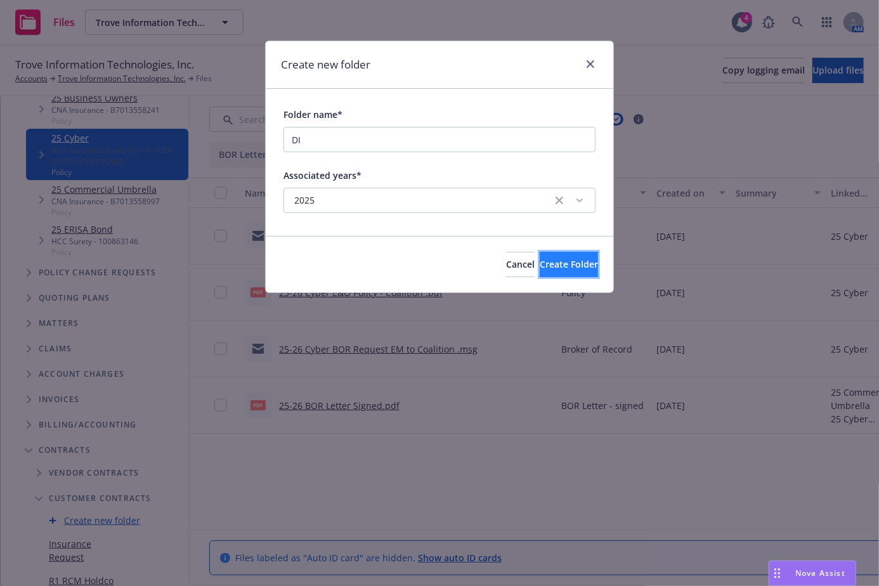
click at [540, 264] on span "Create Folder" at bounding box center [569, 264] width 58 height 12
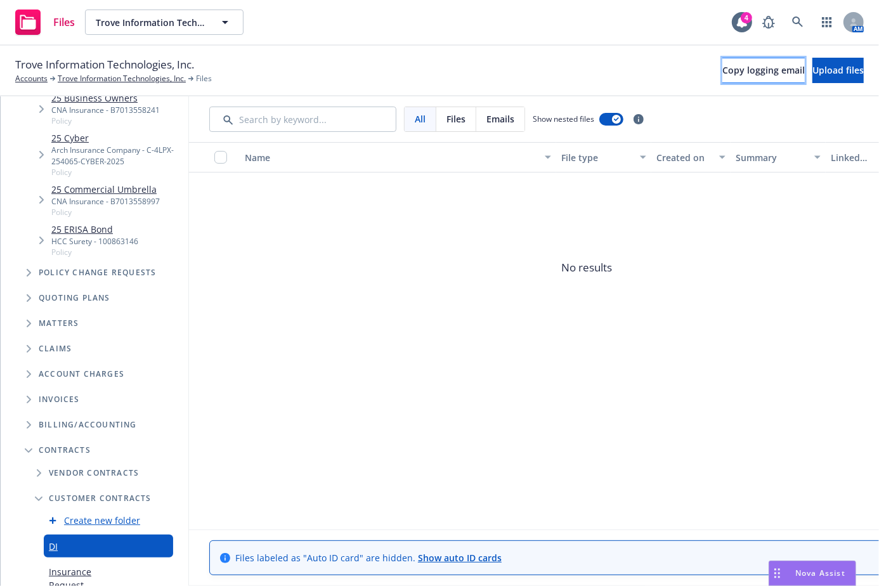
click at [722, 71] on span "Copy logging email" at bounding box center [763, 70] width 82 height 12
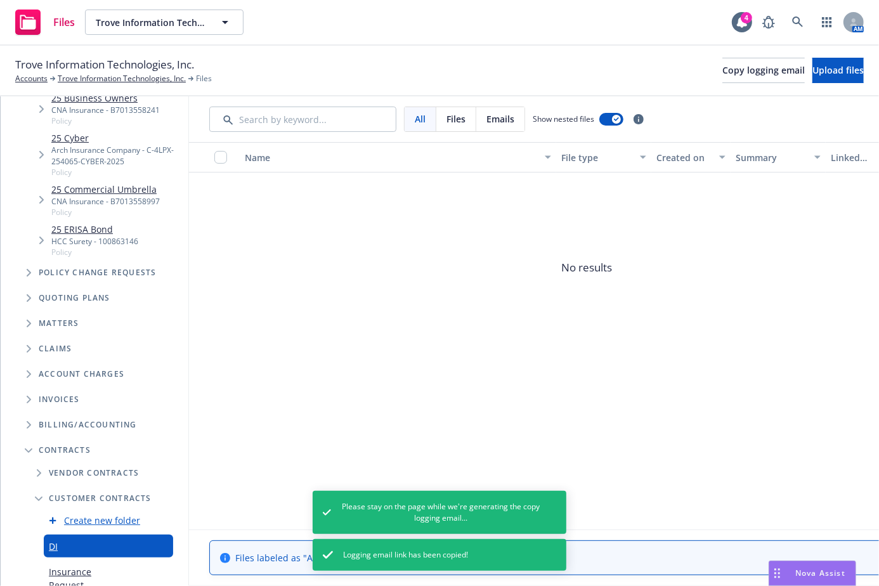
drag, startPoint x: 526, startPoint y: 185, endPoint x: 541, endPoint y: 186, distance: 15.2
click at [526, 185] on span "No results" at bounding box center [586, 268] width 795 height 190
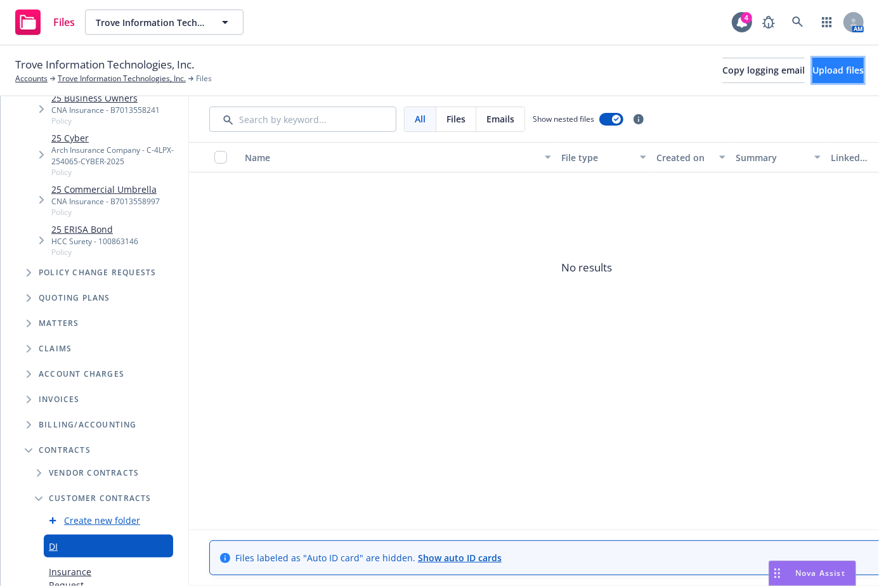
click at [813, 69] on button "Upload files" at bounding box center [838, 70] width 51 height 25
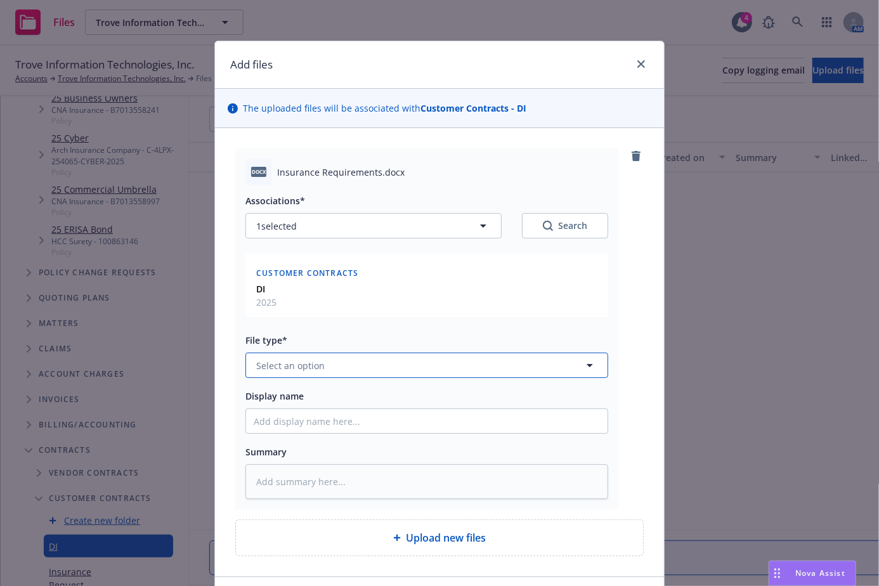
click at [434, 356] on button "Select an option" at bounding box center [426, 365] width 363 height 25
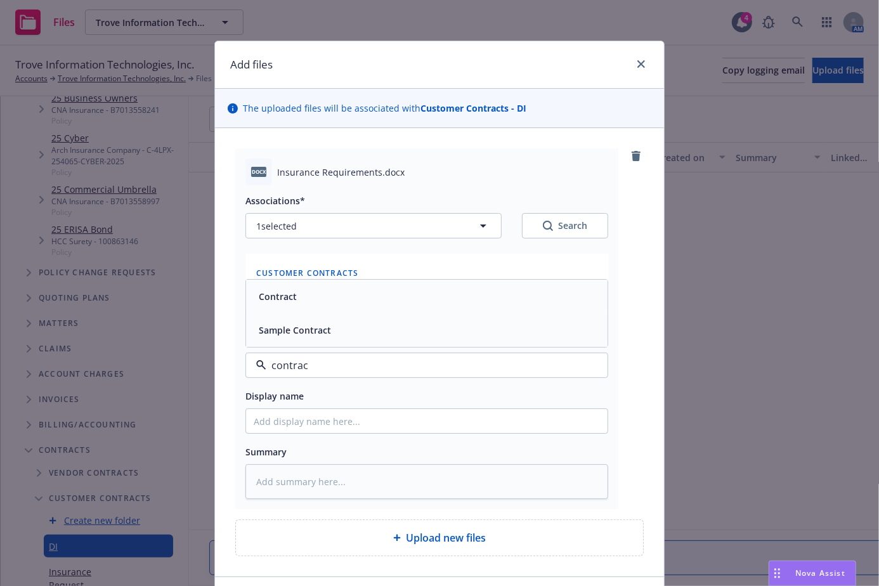
type input "contract"
click at [417, 305] on div "Contract" at bounding box center [427, 297] width 362 height 34
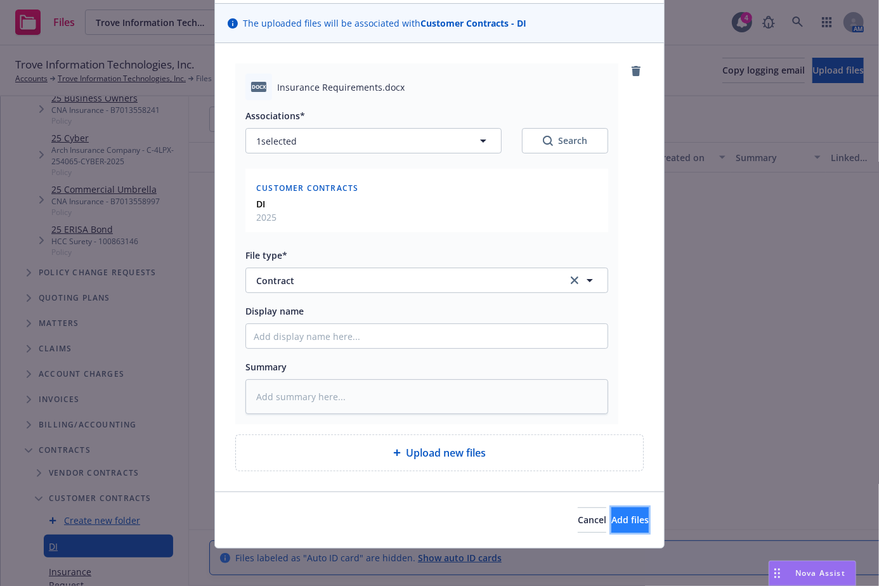
click at [611, 513] on button "Add files" at bounding box center [629, 519] width 37 height 25
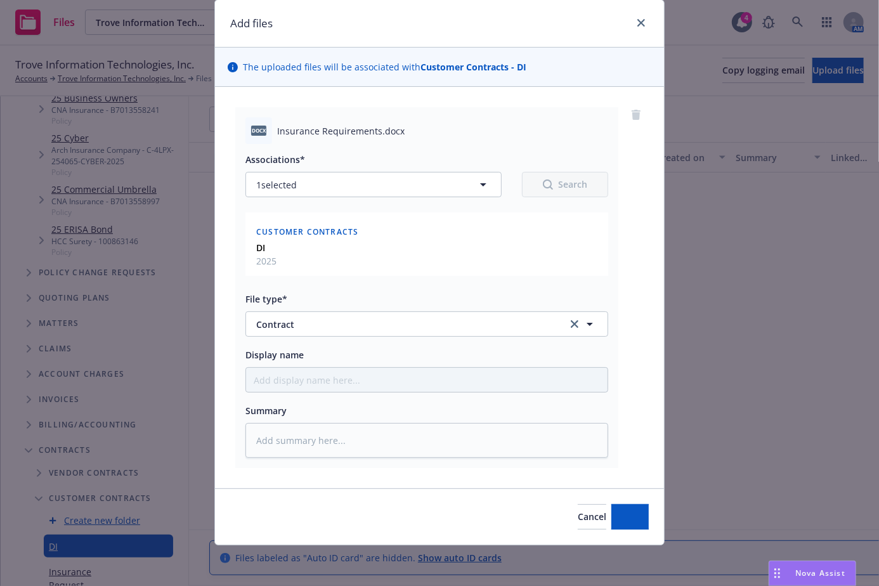
scroll to position [39, 0]
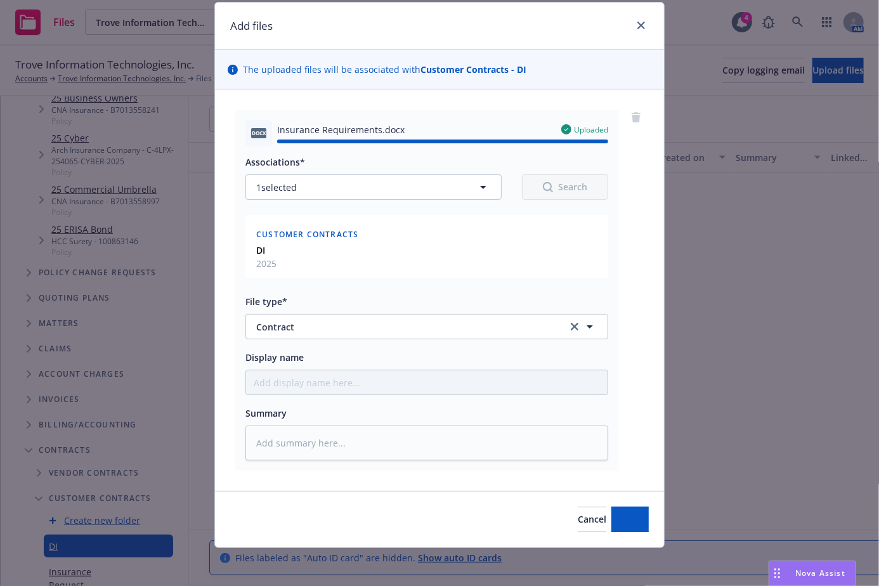
type textarea "x"
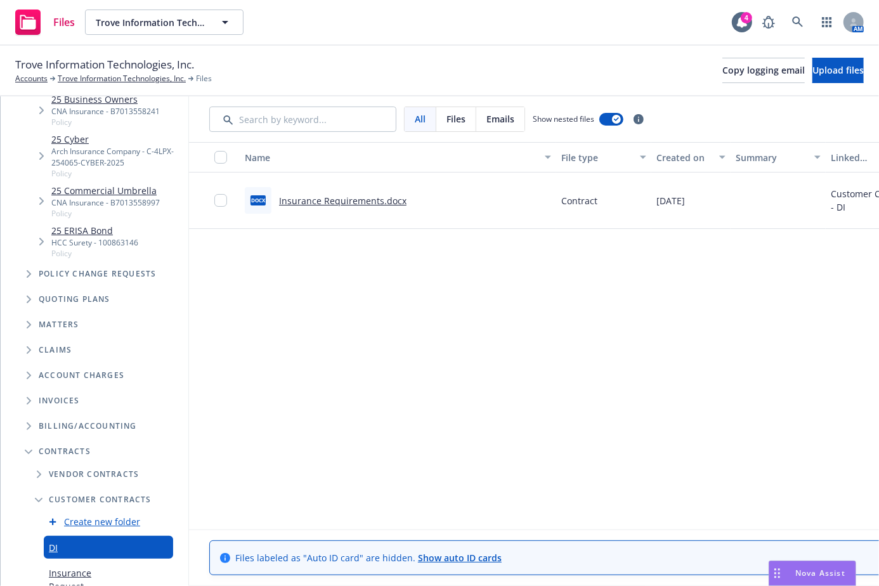
scroll to position [171, 0]
click at [397, 21] on div "Files Trove Information Technologies, Inc. Trove Information Technologies, Inc.…" at bounding box center [439, 23] width 879 height 46
click at [792, 25] on link at bounding box center [797, 22] width 25 height 25
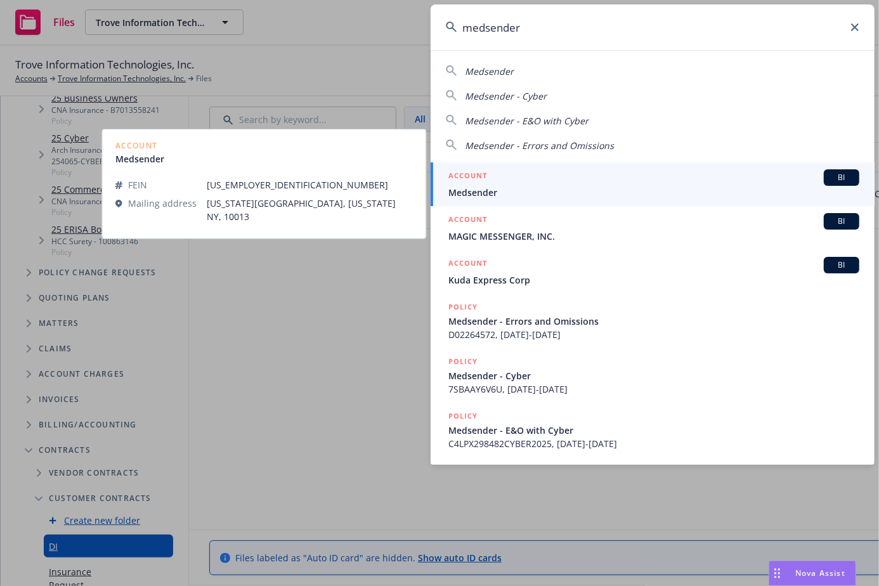
type input "medsender"
click at [709, 171] on div "ACCOUNT BI" at bounding box center [653, 177] width 411 height 16
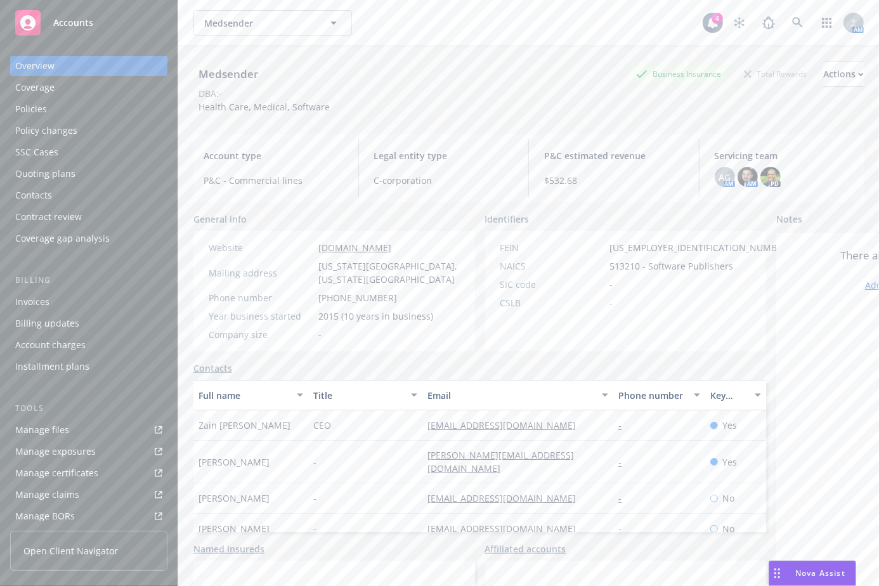
click at [94, 428] on link "Manage files" at bounding box center [88, 430] width 157 height 20
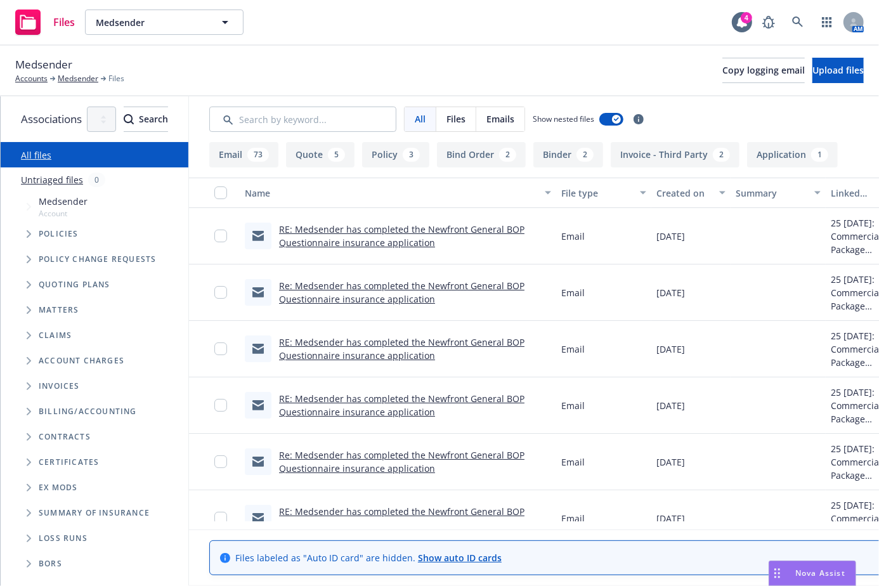
click at [30, 436] on icon "Folder Tree Example" at bounding box center [29, 437] width 5 height 8
click at [36, 492] on span "Folder Tree Example" at bounding box center [39, 485] width 20 height 20
click at [42, 457] on span "Folder Tree Example" at bounding box center [39, 460] width 20 height 20
click at [25, 239] on span "Tree Example" at bounding box center [28, 234] width 20 height 20
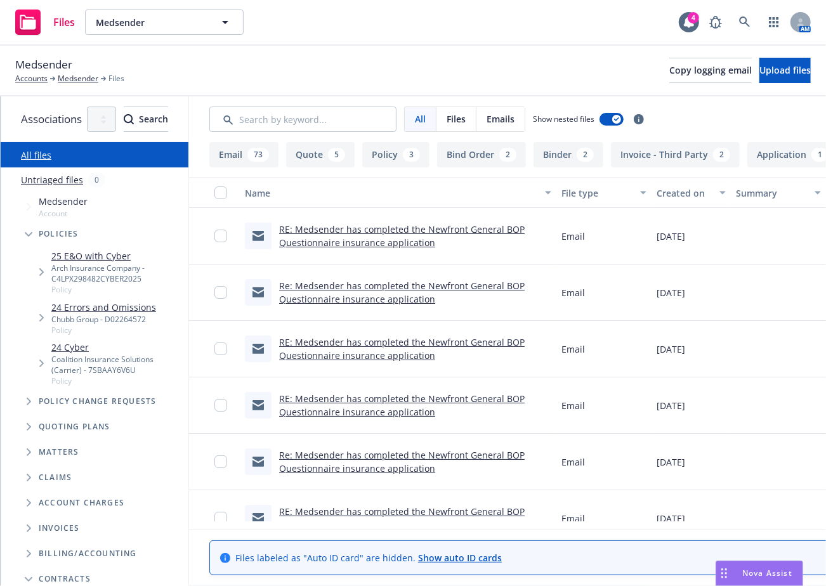
drag, startPoint x: 565, startPoint y: 15, endPoint x: 159, endPoint y: 15, distance: 405.9
click at [565, 15] on div "Files Medsender Medsender 4 AM" at bounding box center [413, 23] width 826 height 46
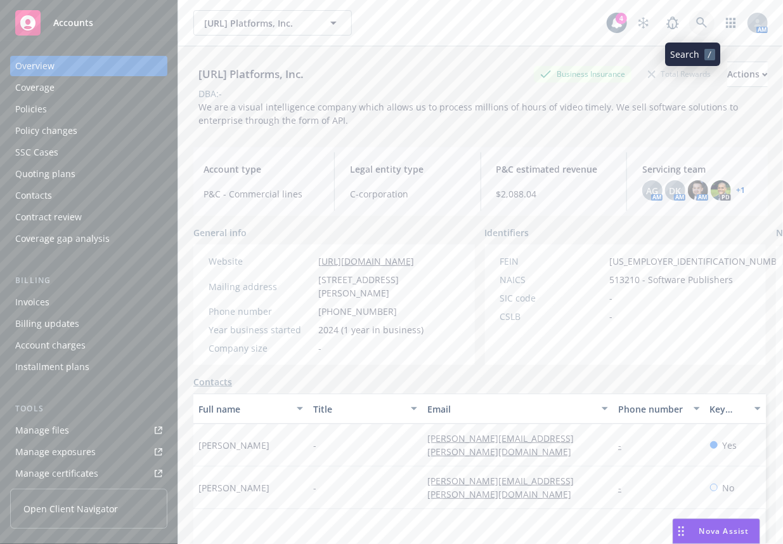
click at [696, 23] on icon at bounding box center [701, 22] width 11 height 11
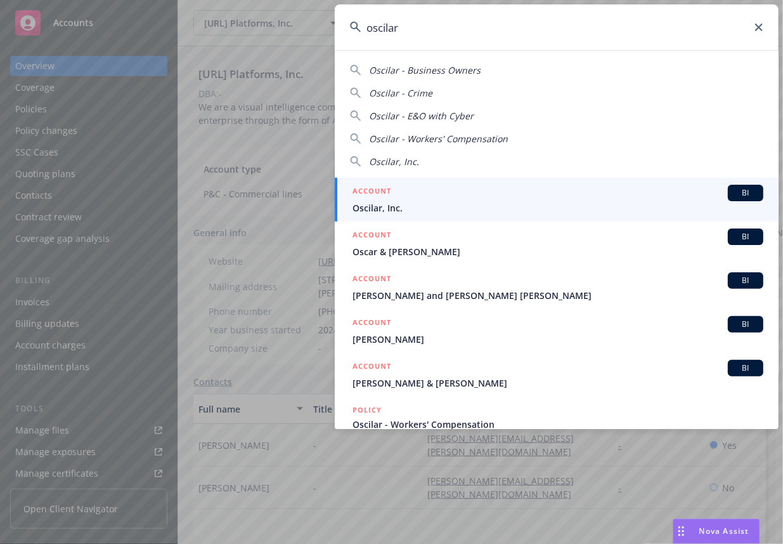
type input "oscilar"
click at [457, 195] on div "ACCOUNT BI" at bounding box center [558, 193] width 411 height 16
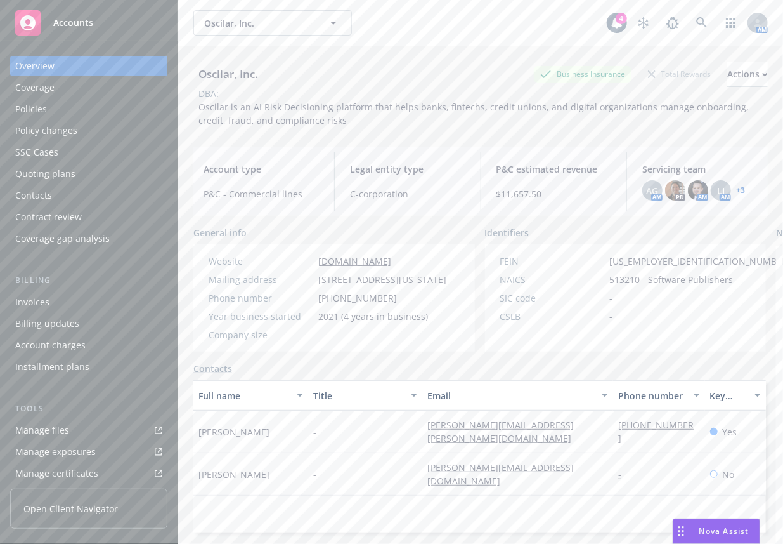
click at [736, 192] on link "+ 3" at bounding box center [740, 190] width 9 height 8
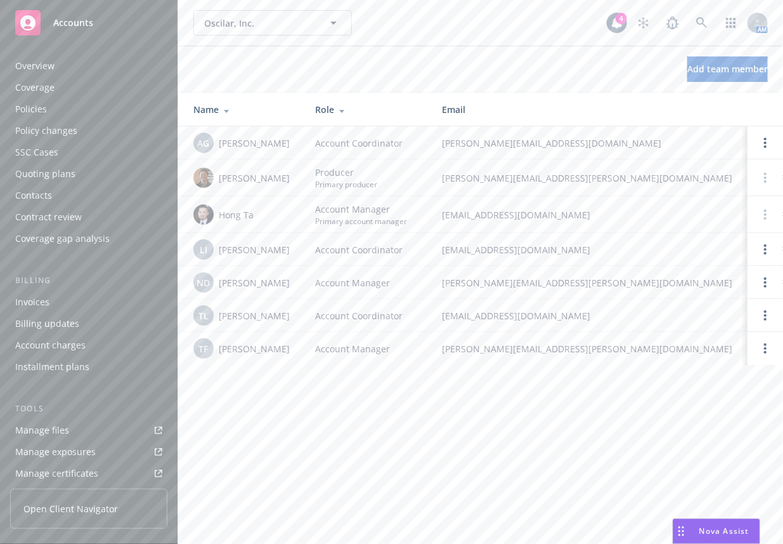
click at [96, 73] on div "Overview" at bounding box center [88, 66] width 147 height 20
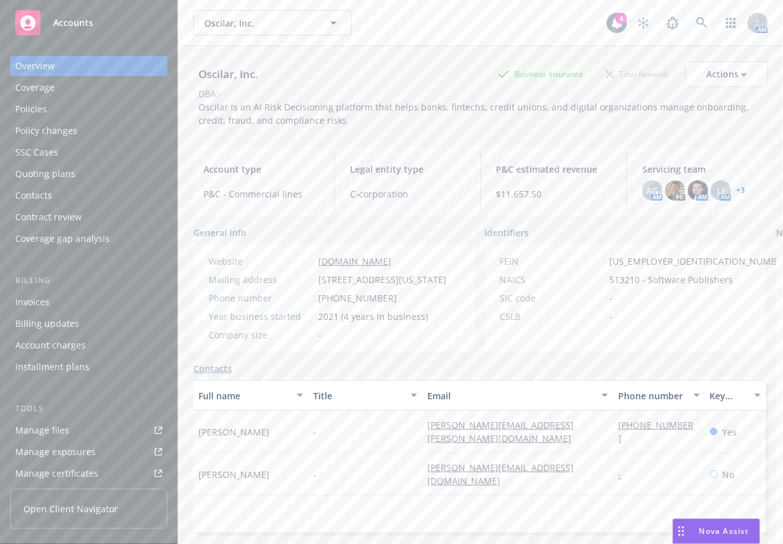
click at [440, 96] on div "DBA: -" at bounding box center [480, 93] width 575 height 13
click at [717, 188] on span "LI" at bounding box center [721, 190] width 8 height 13
click at [26, 94] on div "Coverage" at bounding box center [34, 87] width 39 height 20
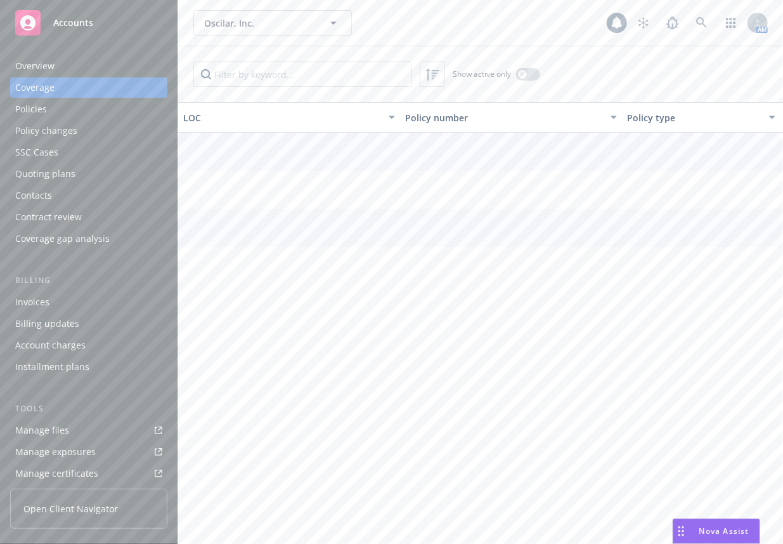
click at [28, 104] on div "Policies" at bounding box center [31, 109] width 32 height 20
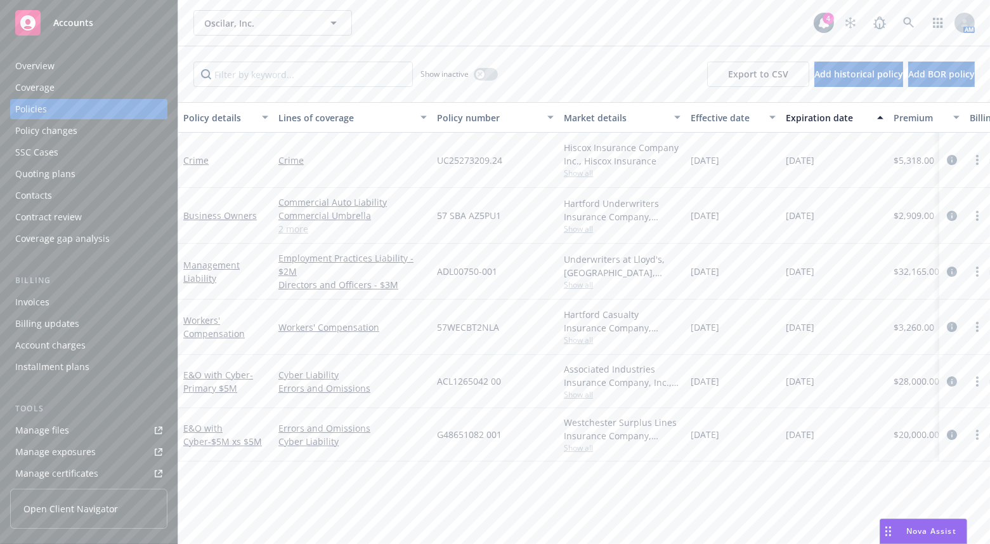
click at [520, 14] on div "Oscilar, Inc. Oscilar, Inc." at bounding box center [503, 22] width 620 height 25
click at [120, 68] on div "Overview" at bounding box center [88, 66] width 147 height 20
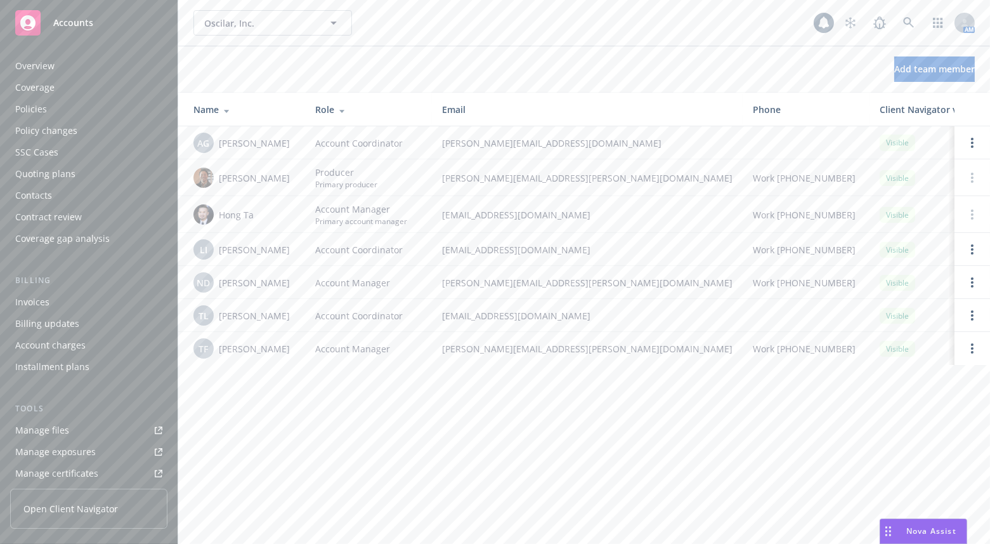
scroll to position [282, 0]
